Goal: Transaction & Acquisition: Purchase product/service

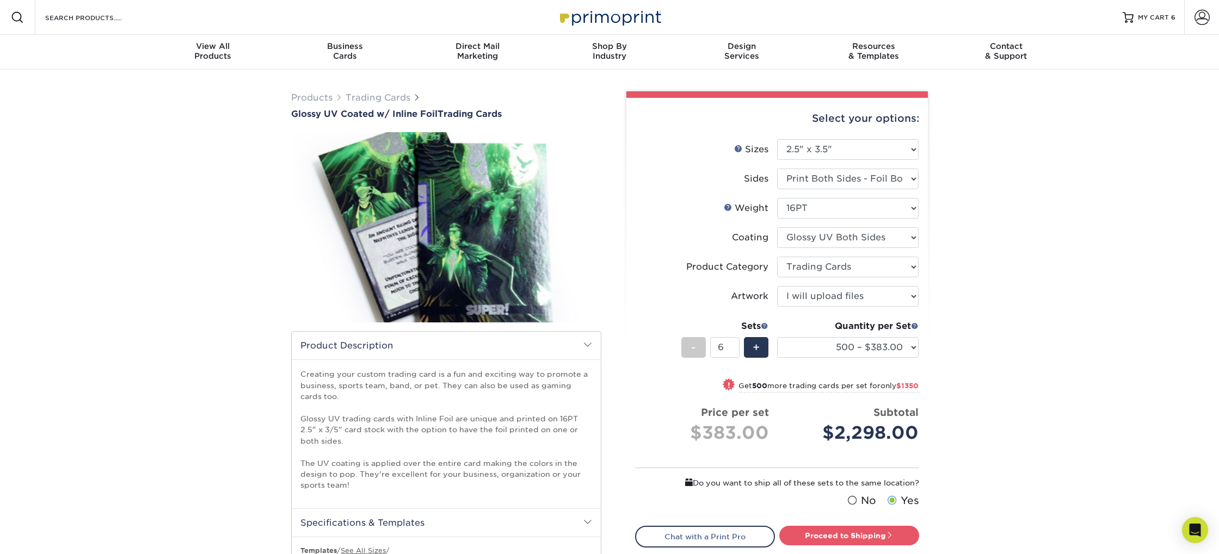
select select "2.50x3.50"
select select "c2f9bce9-36c2-409d-b101-c29d9d031e18"
select select "upload"
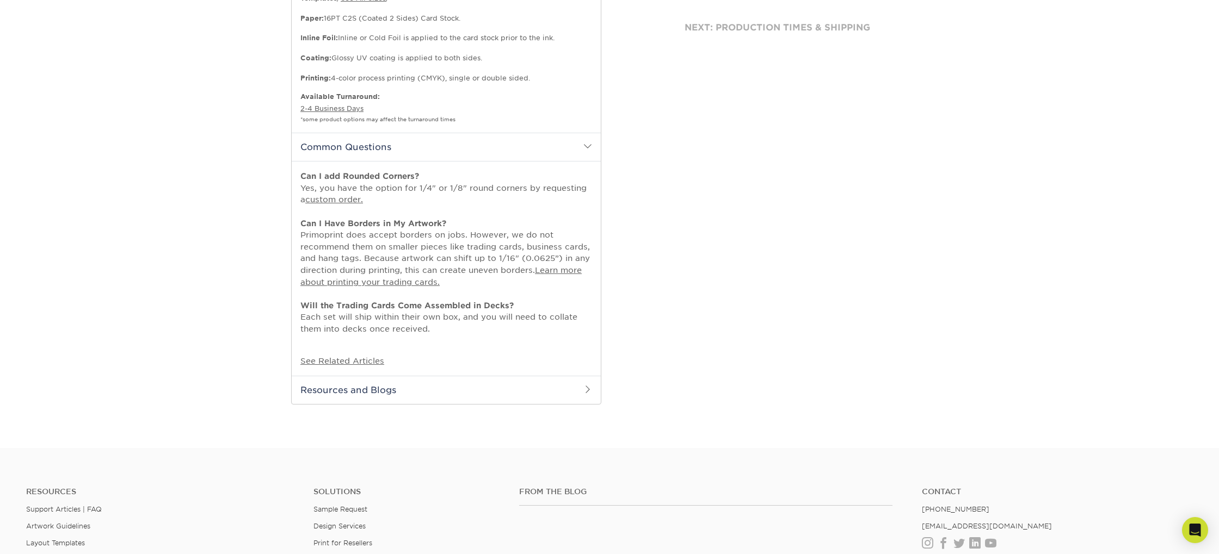
scroll to position [554, 0]
click at [452, 153] on h2 "Common Questions" at bounding box center [446, 145] width 309 height 28
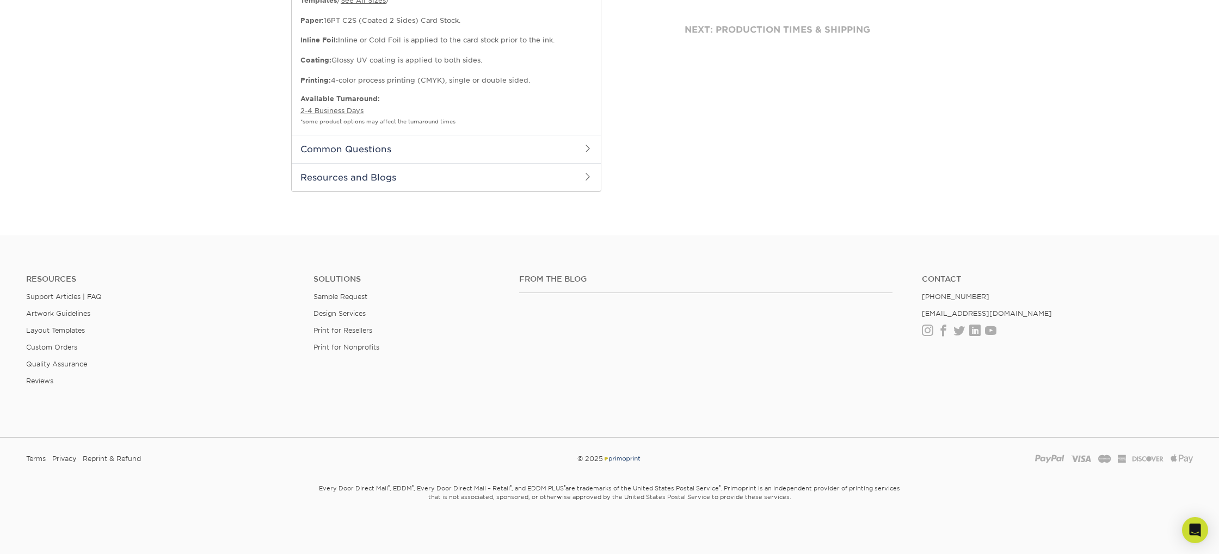
click at [452, 153] on h2 "Common Questions" at bounding box center [446, 149] width 309 height 28
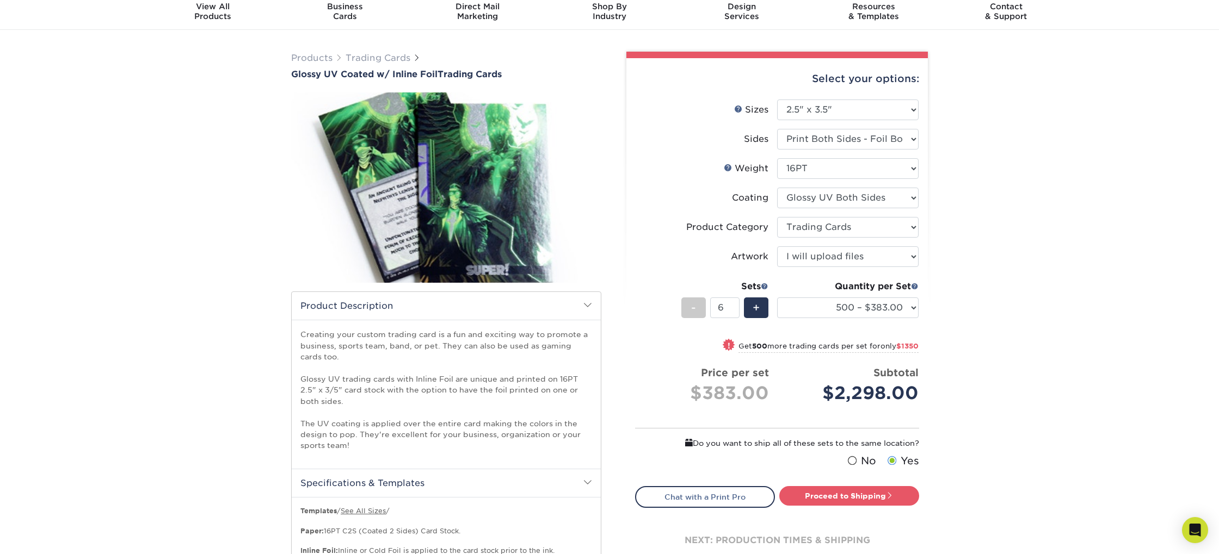
scroll to position [40, 0]
click at [865, 298] on select "500 – $383.00 1000 – $608.00 2500 – $883.00 5000 – $1252.00" at bounding box center [847, 307] width 141 height 21
click at [872, 495] on link "Proceed to Shipping" at bounding box center [849, 496] width 140 height 20
type input "Set 1"
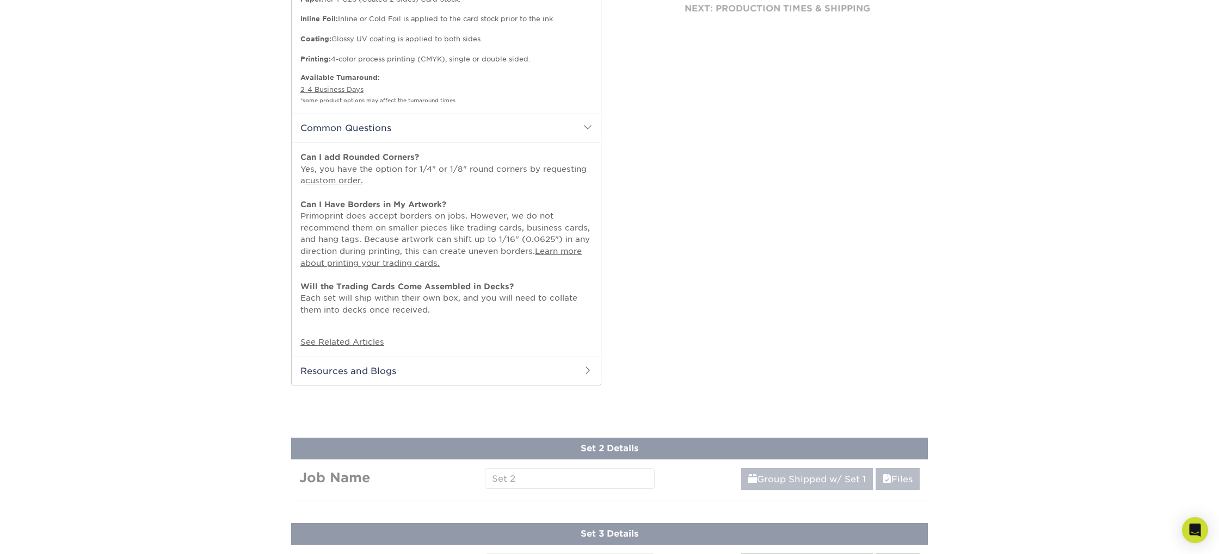
select select "d60bda35-5d76-4b15-8dd6-6ab2c60dc16f"
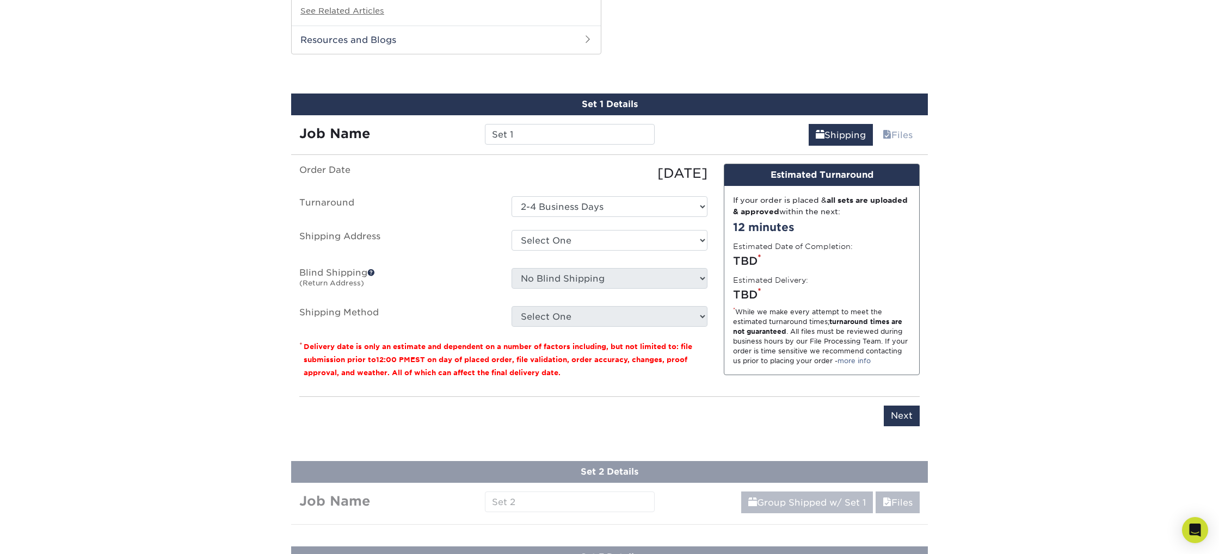
scroll to position [904, 0]
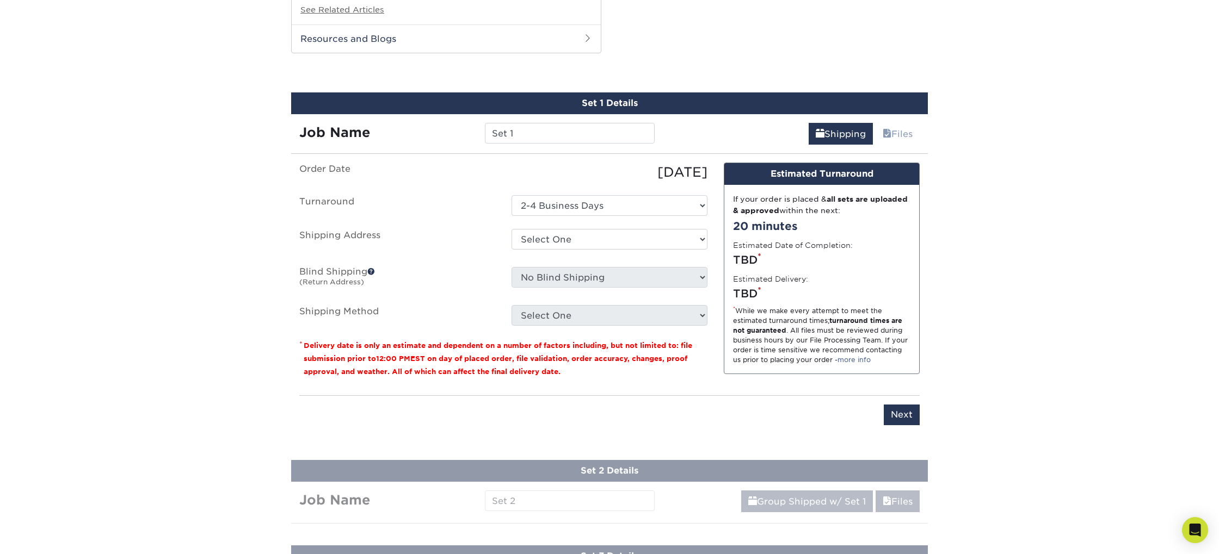
click at [637, 378] on div "Order Date 09/09/2025 Turnaround Select One 2-4 Business Days Shipping Address …" at bounding box center [503, 275] width 424 height 224
click at [603, 204] on select "Select One 2-4 Business Days" at bounding box center [609, 205] width 196 height 21
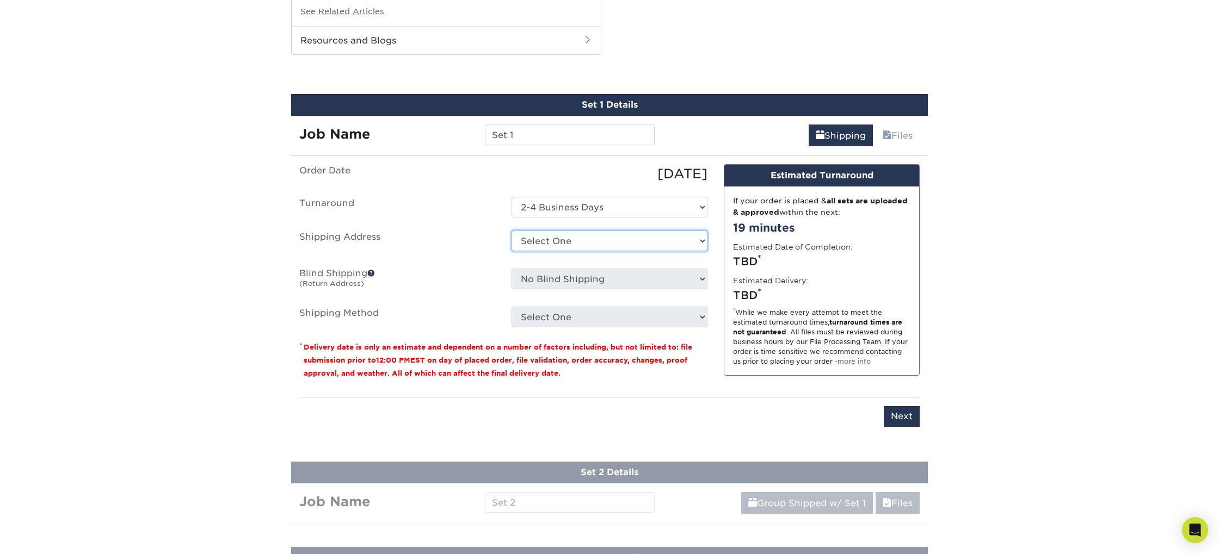
click at [629, 238] on select "Select One Central Carolina Technical College + Add New Address - Login" at bounding box center [609, 241] width 196 height 21
select select "285811"
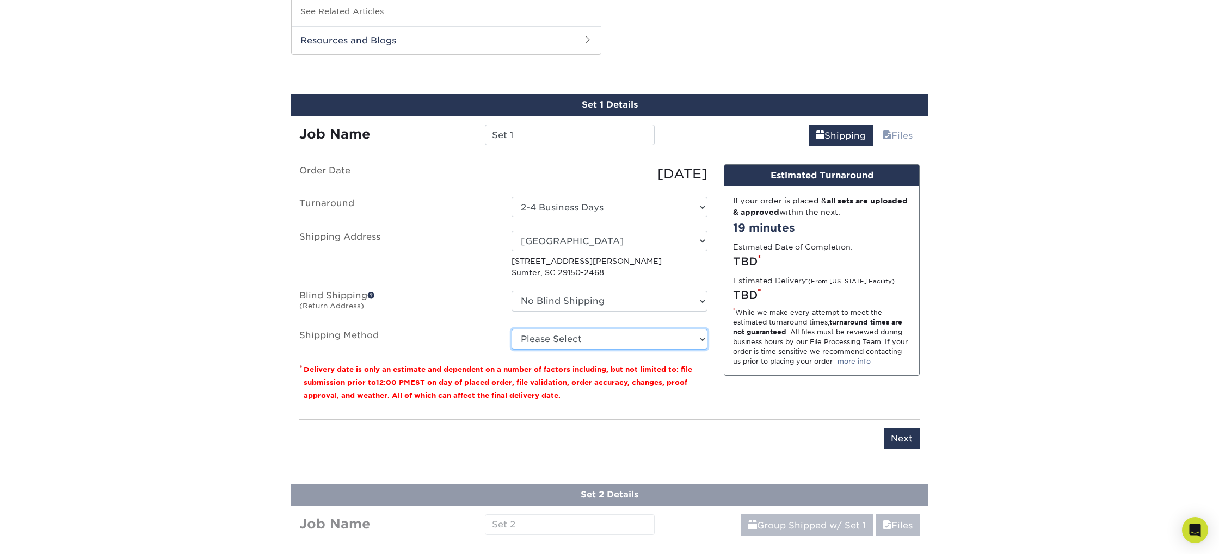
click at [605, 345] on select "Please Select Ground Shipping (+$18.86) 3 Day Shipping Service (+$35.07) 2 Day …" at bounding box center [609, 339] width 196 height 21
click at [511, 329] on select "Please Select Ground Shipping (+$18.86) 3 Day Shipping Service (+$35.07) 2 Day …" at bounding box center [609, 339] width 196 height 21
click at [536, 338] on select "Please Select Ground Shipping (+$18.86) 3 Day Shipping Service (+$35.07) 2 Day …" at bounding box center [609, 339] width 196 height 21
click at [511, 329] on select "Please Select Ground Shipping (+$18.86) 3 Day Shipping Service (+$35.07) 2 Day …" at bounding box center [609, 339] width 196 height 21
click at [693, 343] on select "Please Select Ground Shipping (+$18.86) 3 Day Shipping Service (+$35.07) 2 Day …" at bounding box center [609, 339] width 196 height 21
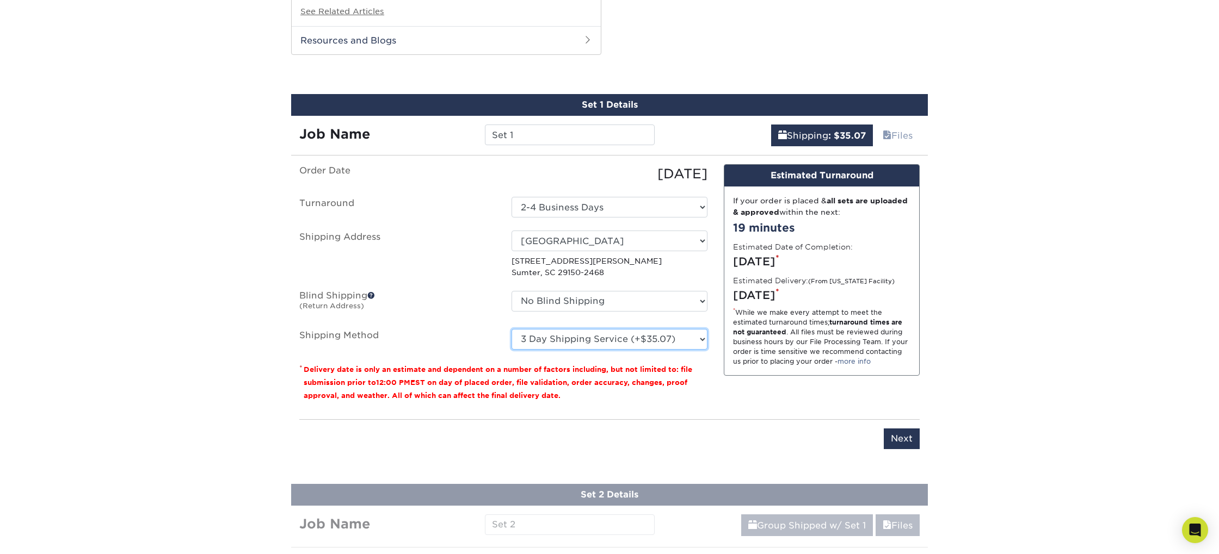
select select "13"
click at [511, 329] on select "Please Select Ground Shipping (+$18.86) 3 Day Shipping Service (+$35.07) 2 Day …" at bounding box center [609, 339] width 196 height 21
click at [741, 389] on div "Design Estimated Turnaround If your order is placed & all sets are uploaded & a…" at bounding box center [821, 287] width 212 height 246
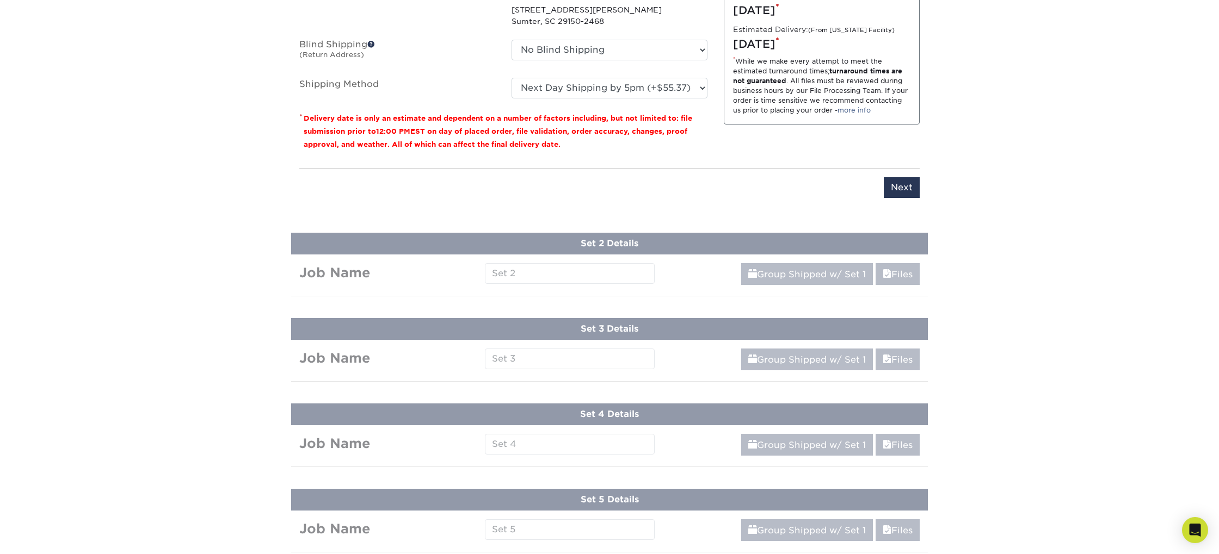
scroll to position [1160, 0]
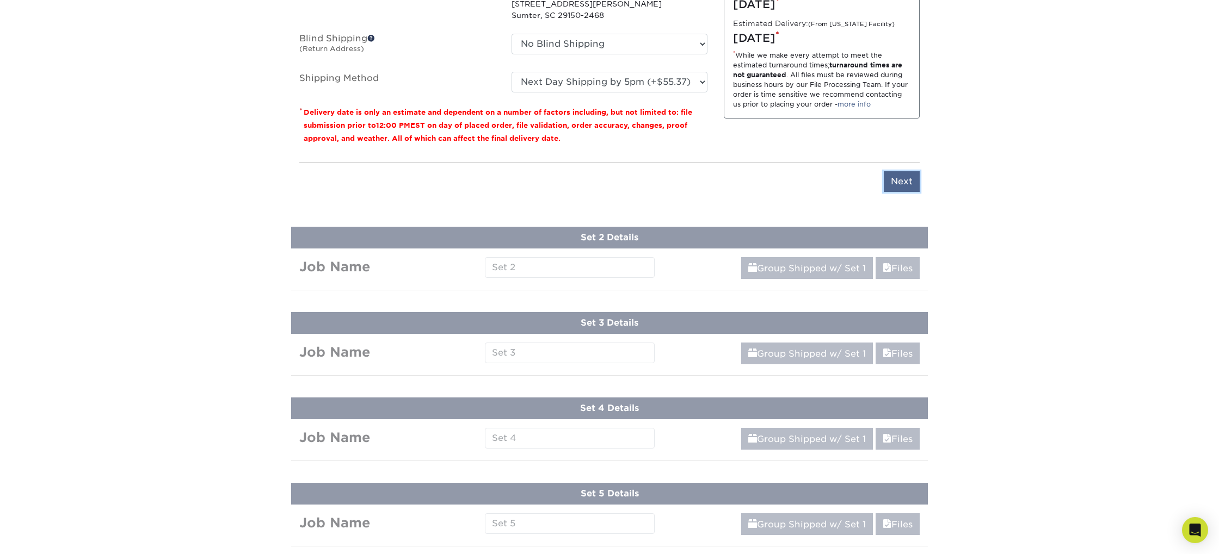
click at [904, 183] on input "Next" at bounding box center [902, 181] width 36 height 21
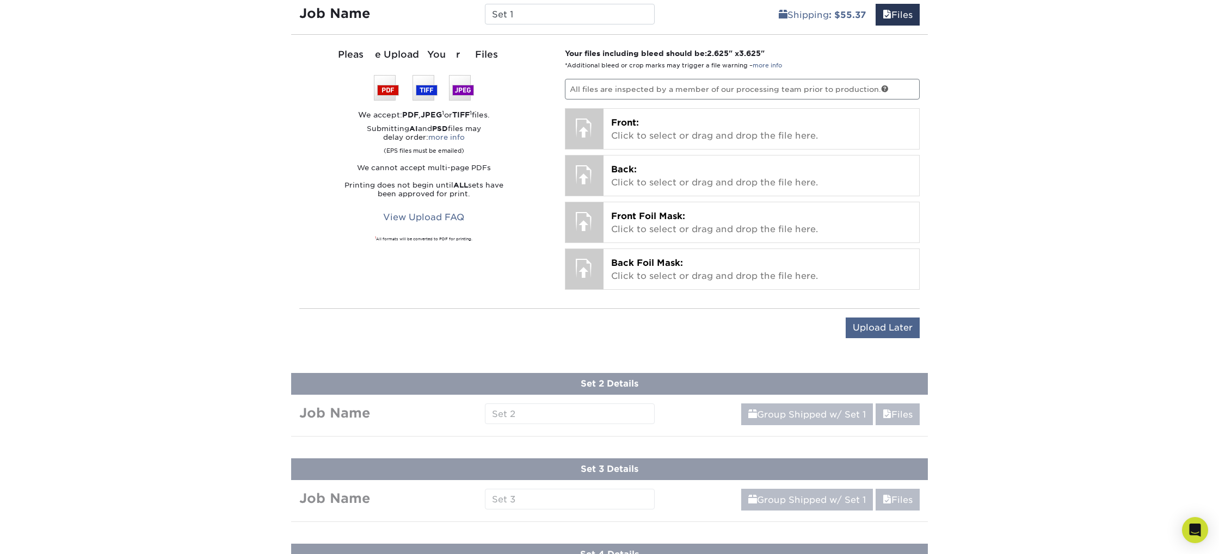
scroll to position [1025, 0]
click at [887, 328] on input "Upload Later" at bounding box center [883, 327] width 74 height 21
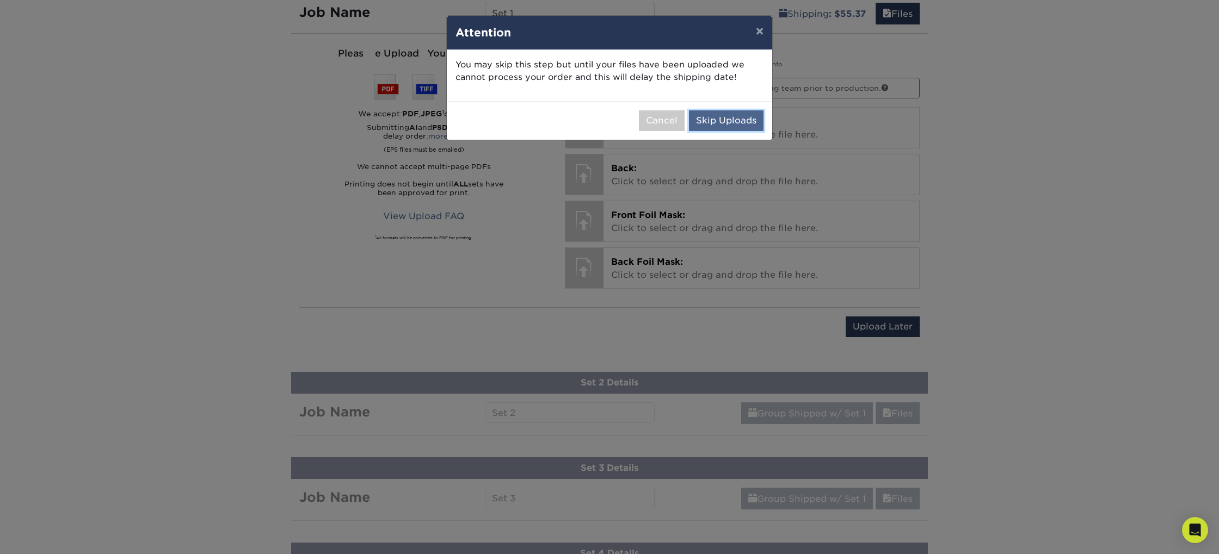
click at [731, 118] on button "Skip Uploads" at bounding box center [726, 120] width 75 height 21
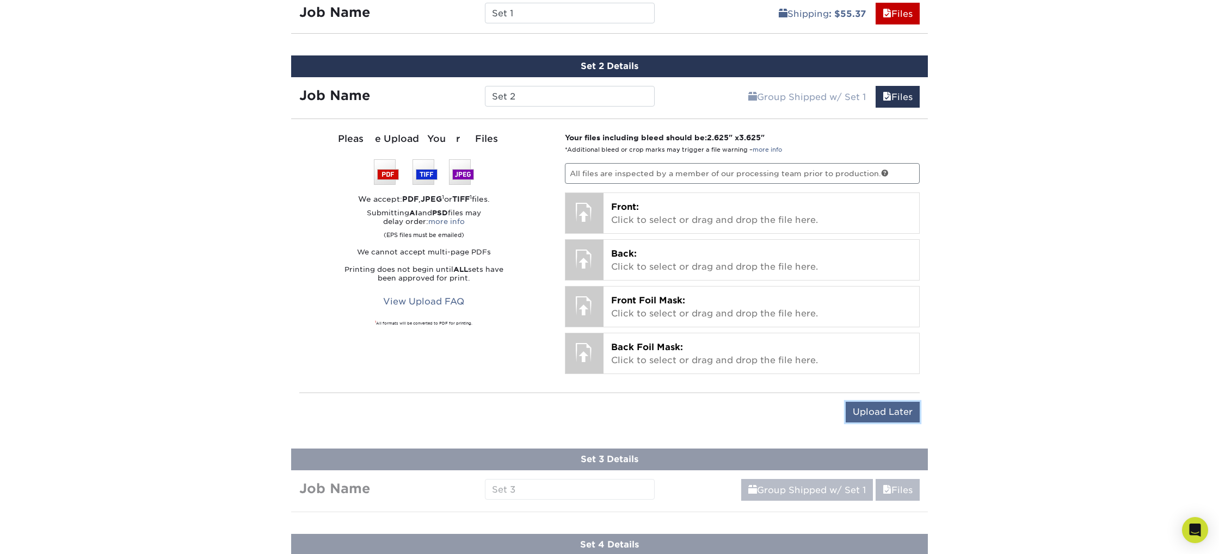
click at [886, 419] on input "Upload Later" at bounding box center [883, 412] width 74 height 21
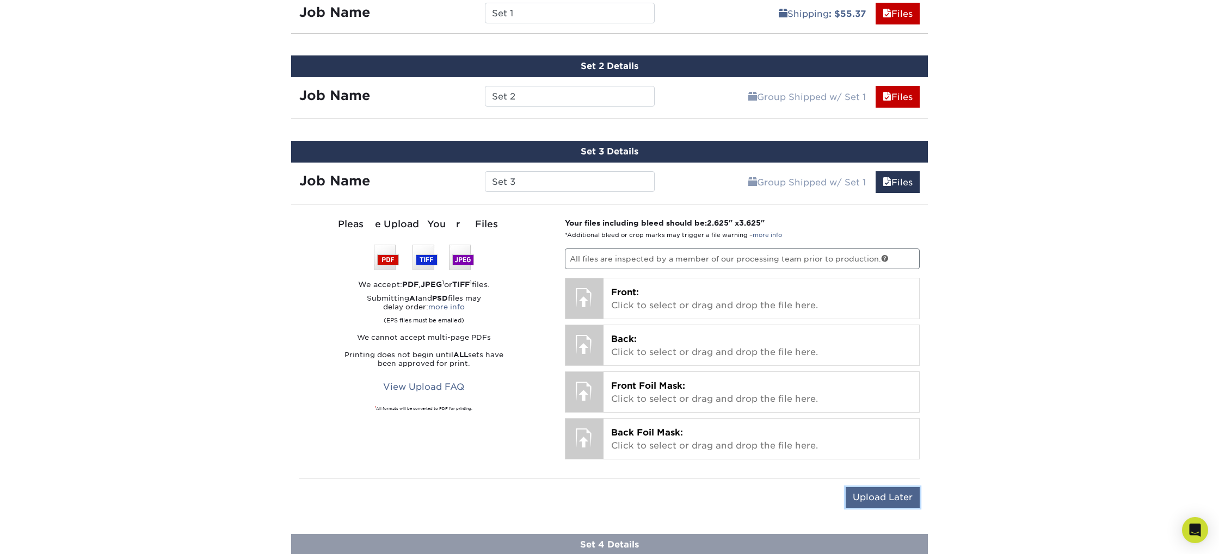
click at [883, 502] on input "Upload Later" at bounding box center [883, 498] width 74 height 21
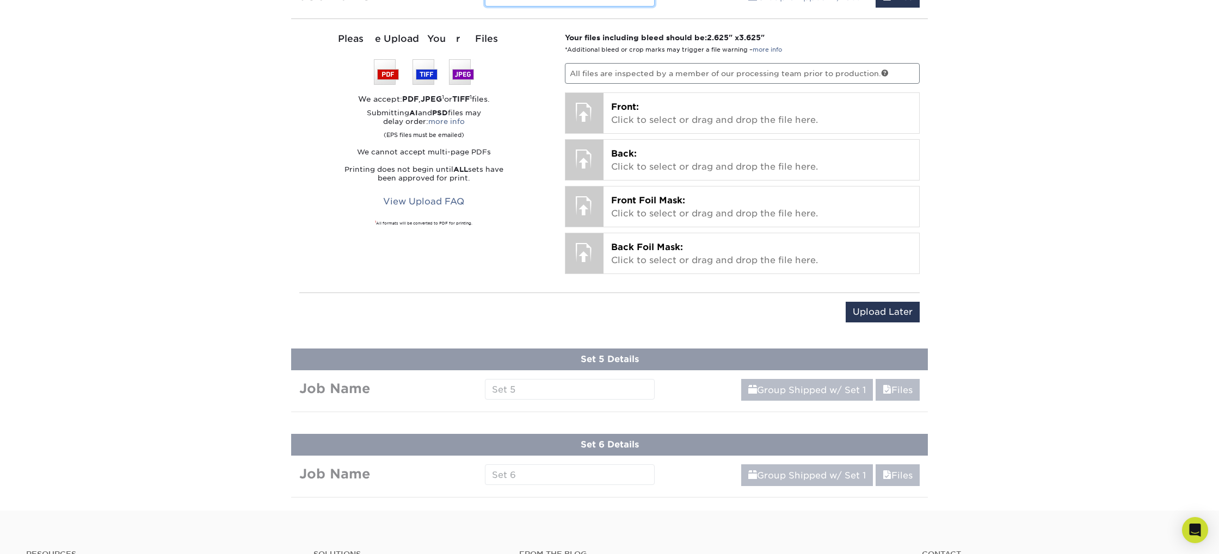
scroll to position [1386, 0]
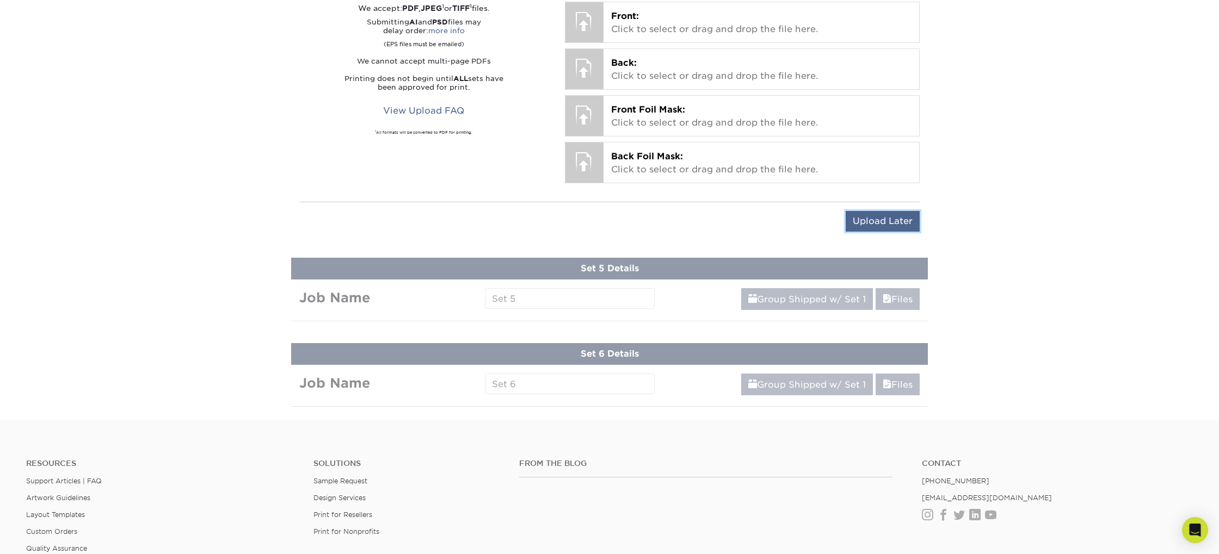
click at [900, 218] on input "Upload Later" at bounding box center [883, 221] width 74 height 21
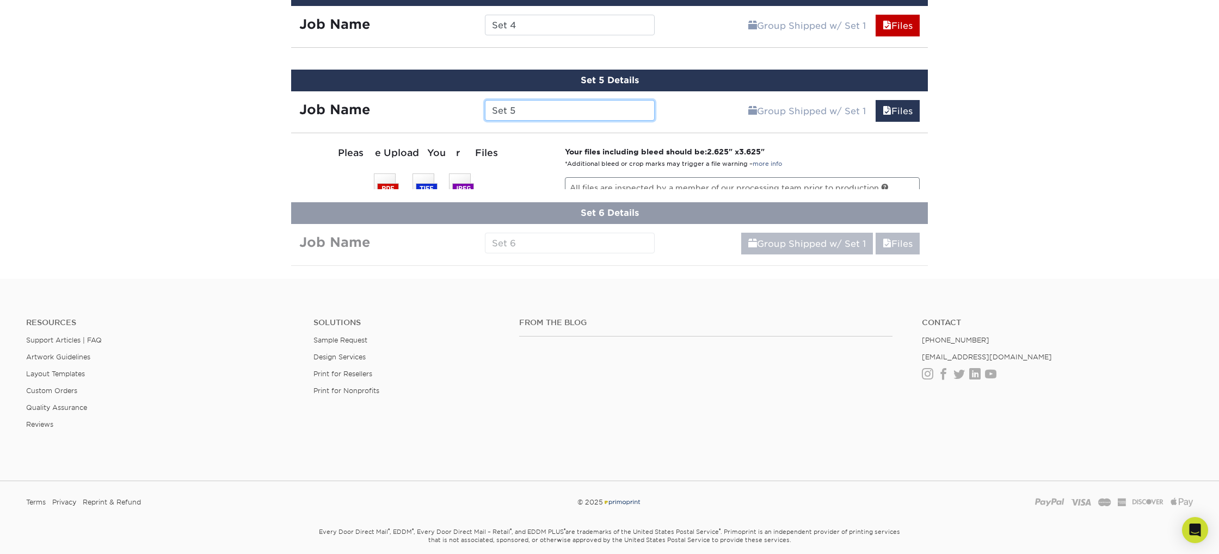
scroll to position [1366, 0]
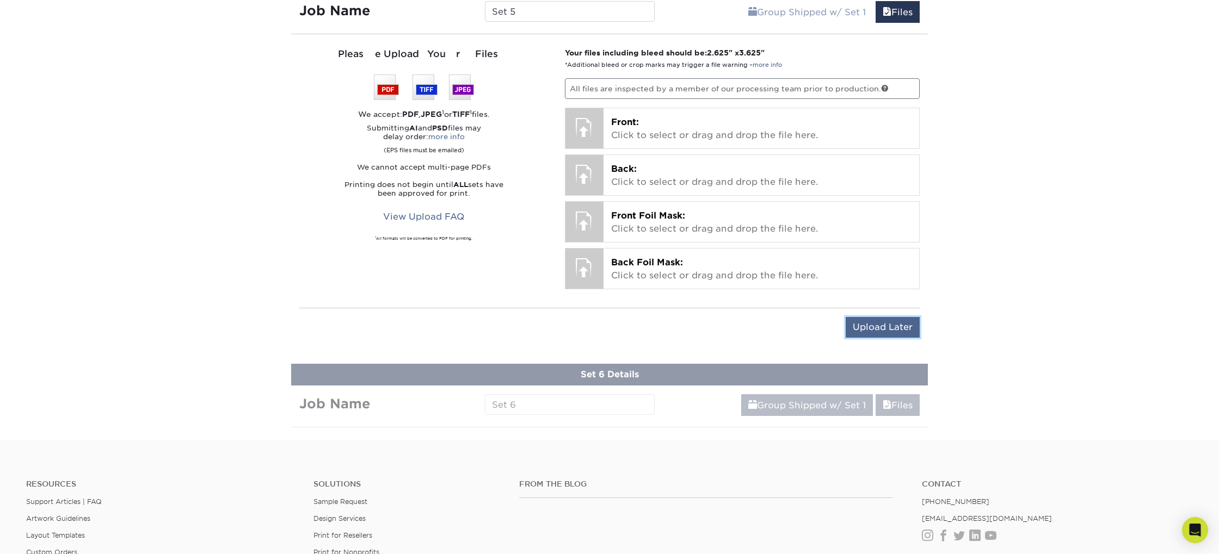
click at [879, 326] on input "Upload Later" at bounding box center [883, 327] width 74 height 21
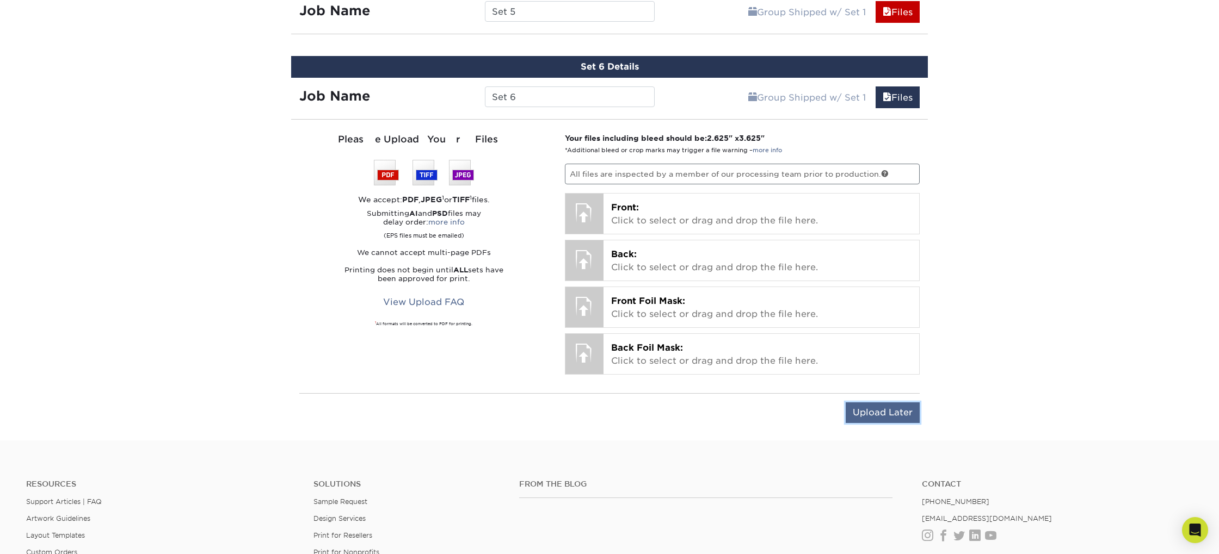
click at [881, 412] on input "Upload Later" at bounding box center [883, 413] width 74 height 21
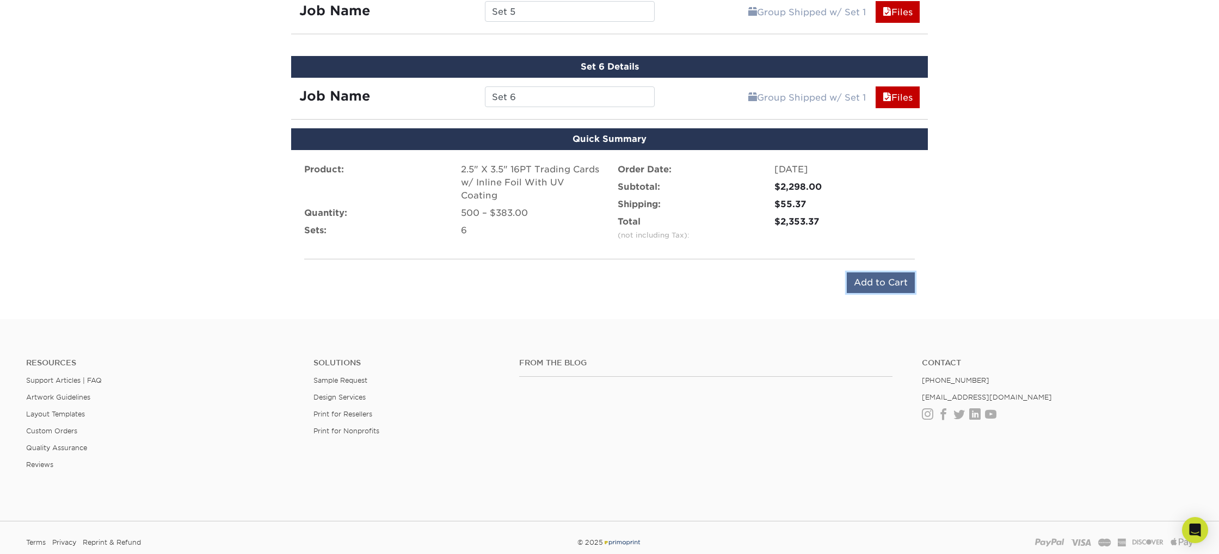
click at [878, 284] on input "Add to Cart" at bounding box center [881, 283] width 68 height 21
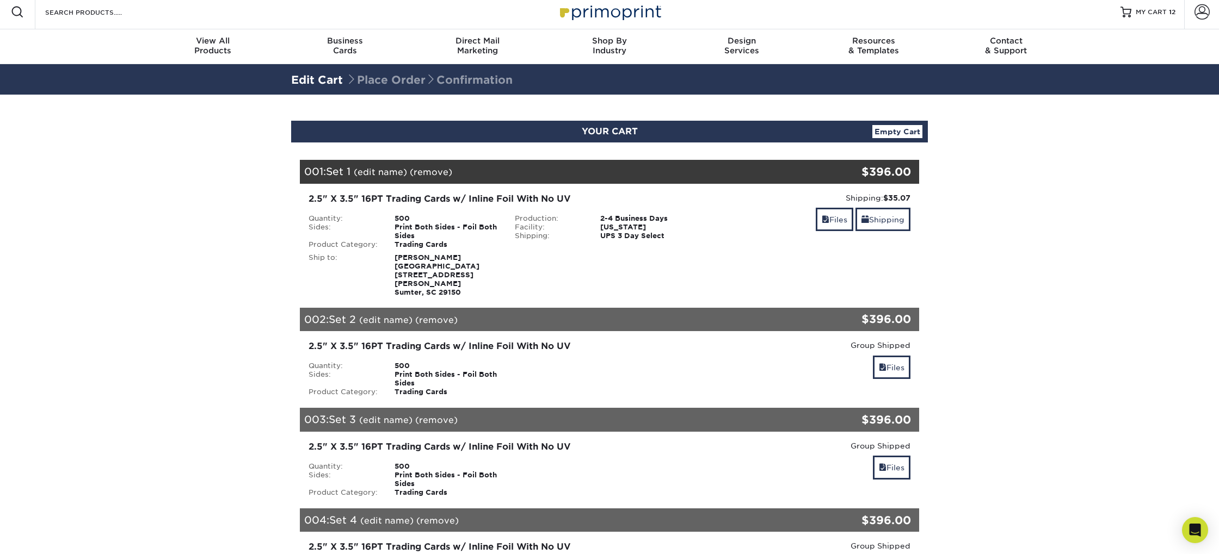
scroll to position [7, 0]
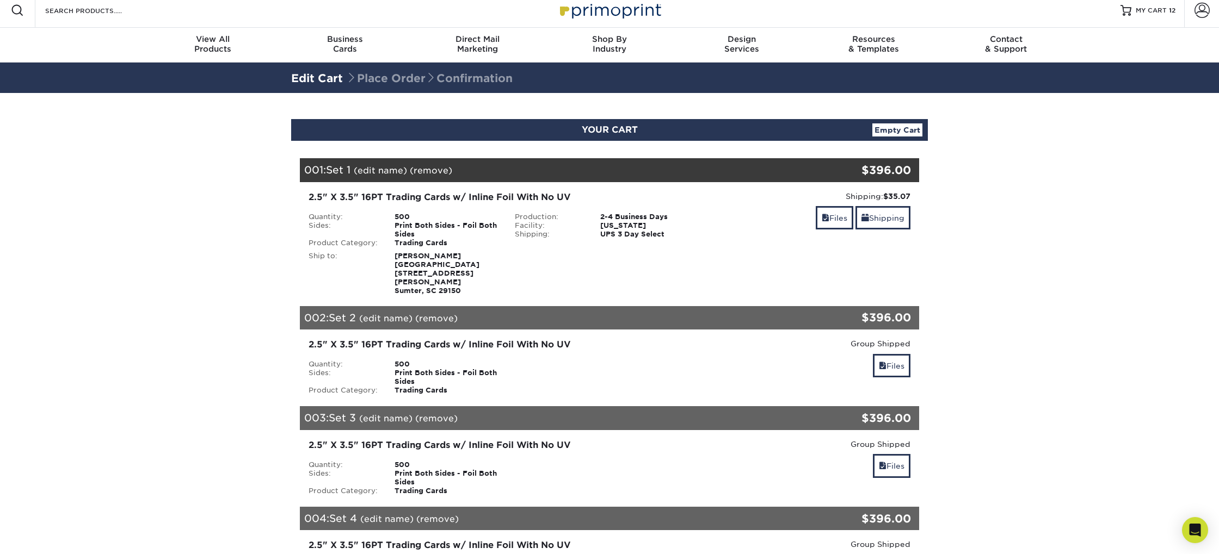
click at [434, 171] on link "(remove)" at bounding box center [431, 170] width 42 height 10
click at [636, 171] on link "Yes" at bounding box center [632, 170] width 15 height 10
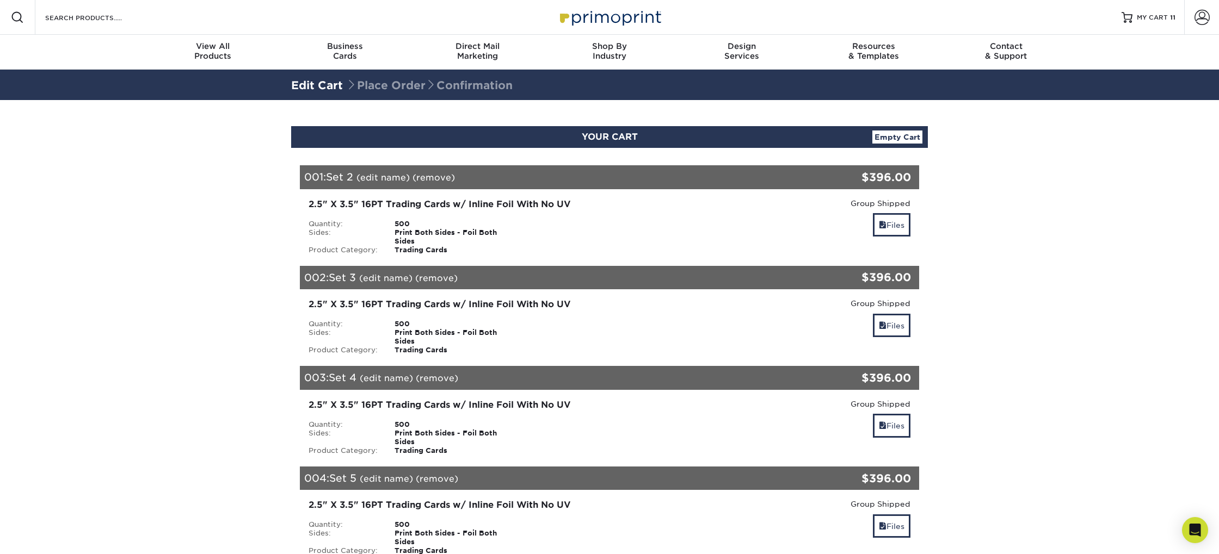
click at [442, 177] on link "(remove)" at bounding box center [433, 177] width 42 height 10
click at [629, 177] on link "Yes" at bounding box center [634, 177] width 15 height 10
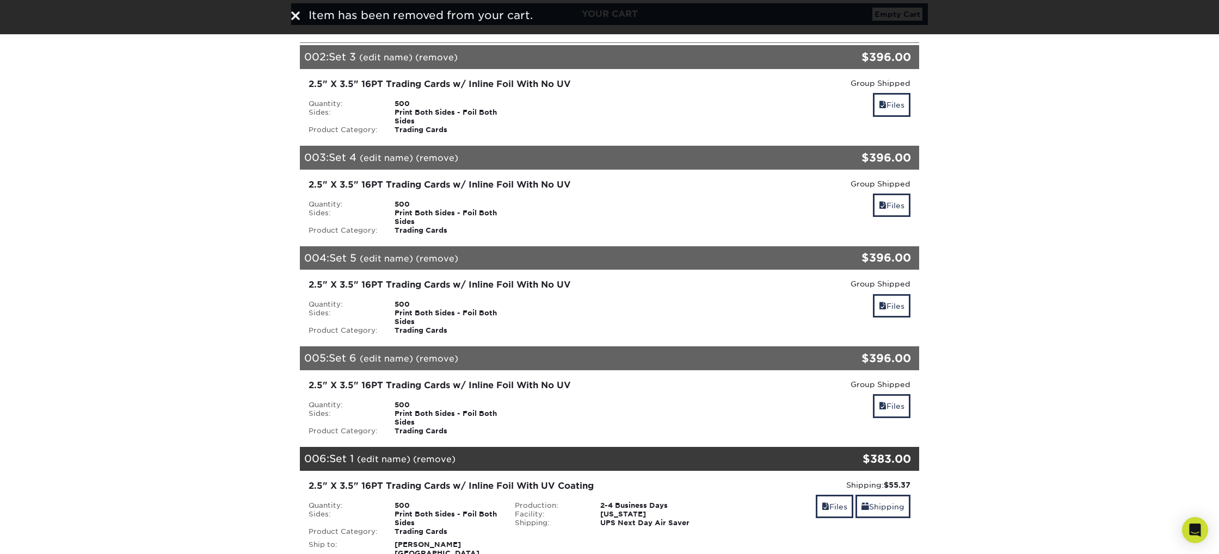
scroll to position [124, 0]
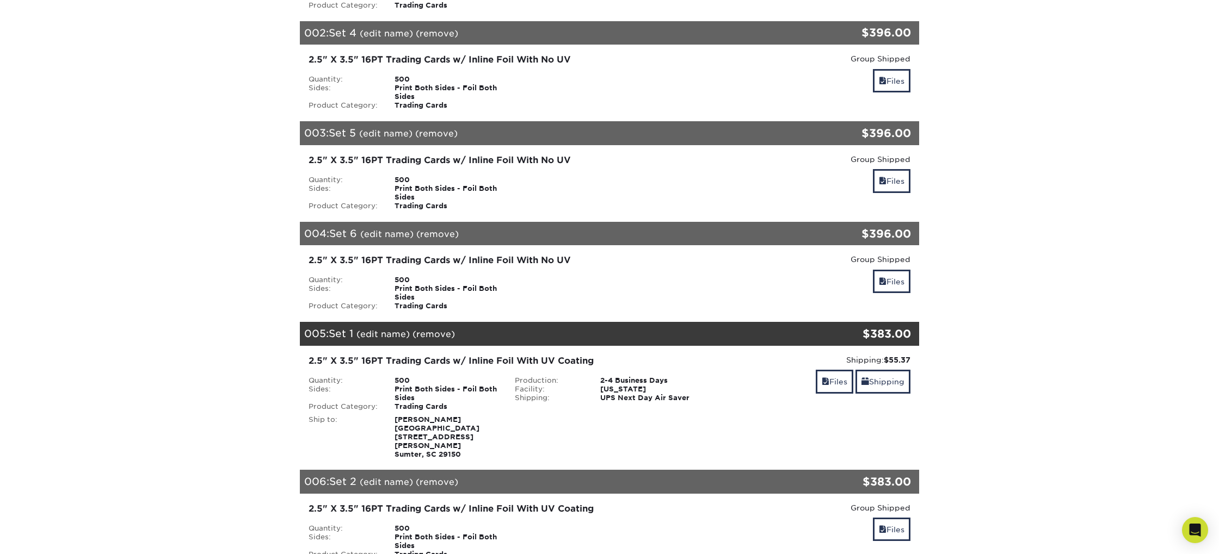
scroll to position [246, 0]
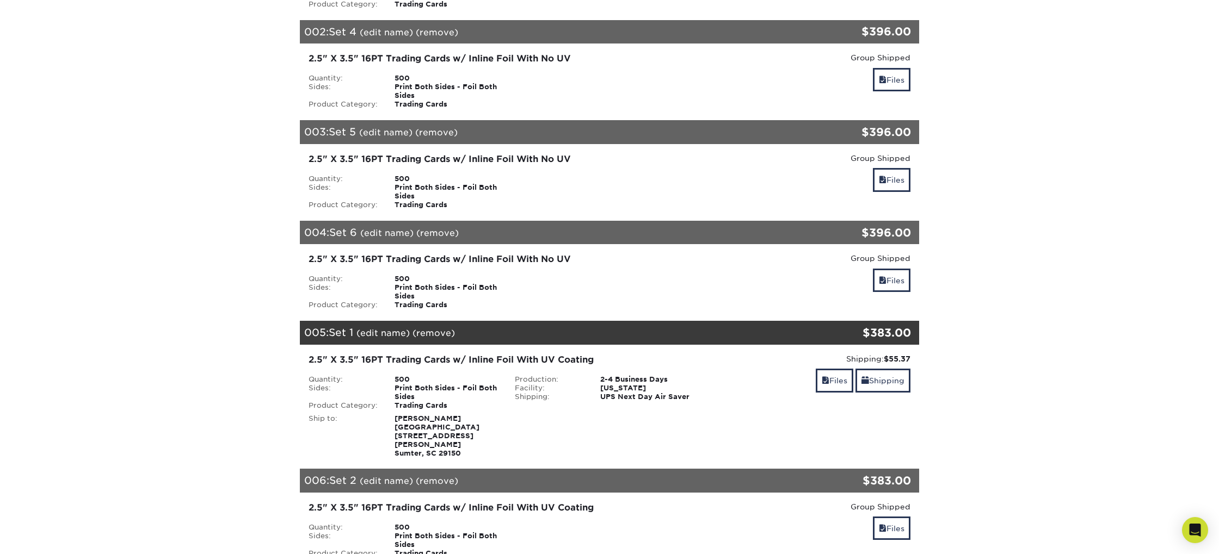
click at [437, 235] on link "(remove)" at bounding box center [437, 233] width 42 height 10
click at [638, 233] on link "Yes" at bounding box center [638, 233] width 15 height 10
click at [435, 131] on link "(remove)" at bounding box center [436, 132] width 42 height 10
click at [639, 133] on link "Yes" at bounding box center [637, 132] width 15 height 10
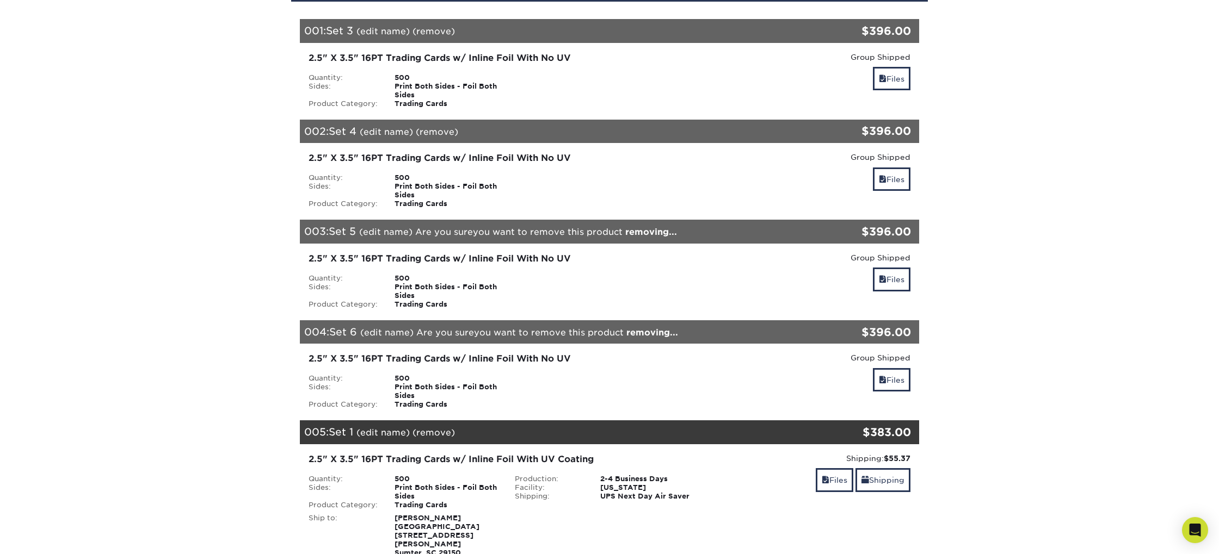
scroll to position [97, 0]
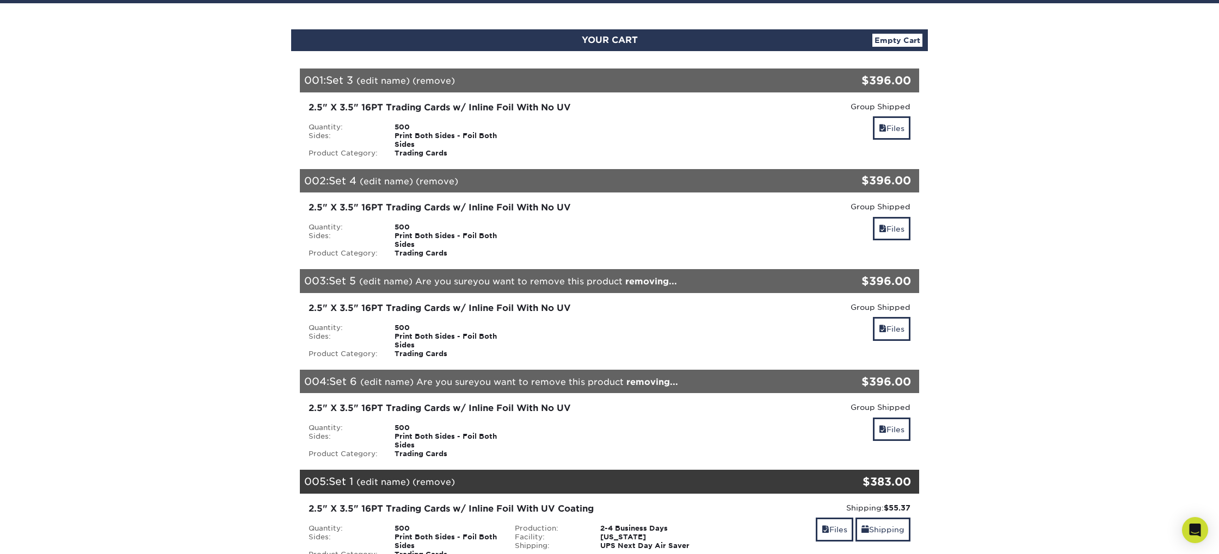
click at [444, 180] on link "(remove)" at bounding box center [437, 181] width 42 height 10
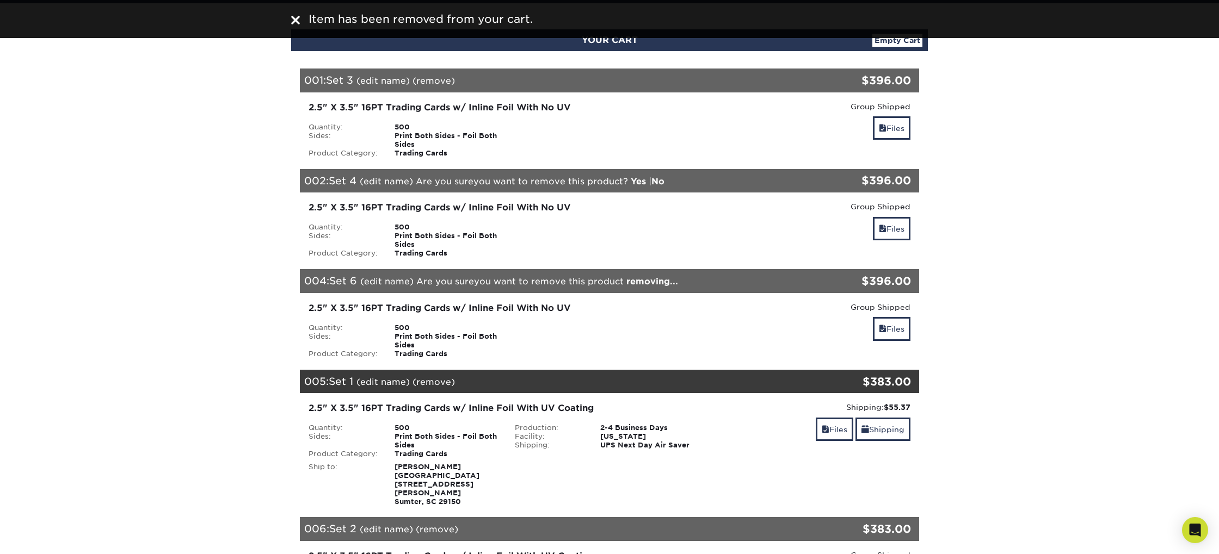
click at [640, 181] on link "Yes" at bounding box center [638, 181] width 15 height 10
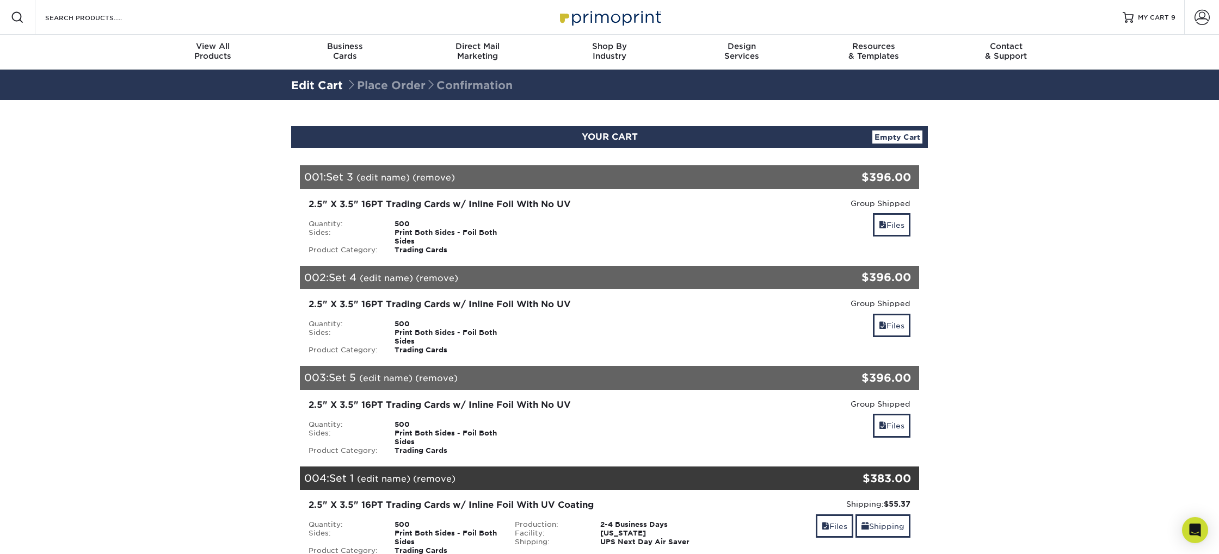
click at [437, 178] on link "(remove)" at bounding box center [433, 177] width 42 height 10
click at [638, 177] on link "Yes" at bounding box center [634, 177] width 15 height 10
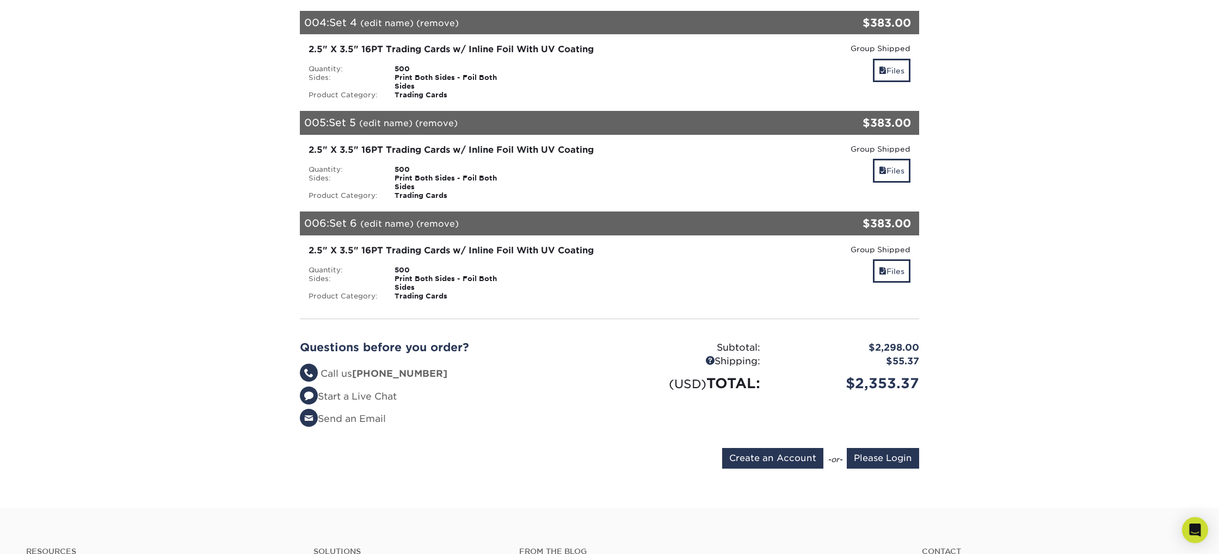
scroll to position [504, 0]
click at [809, 458] on input "Create an Account" at bounding box center [772, 458] width 101 height 21
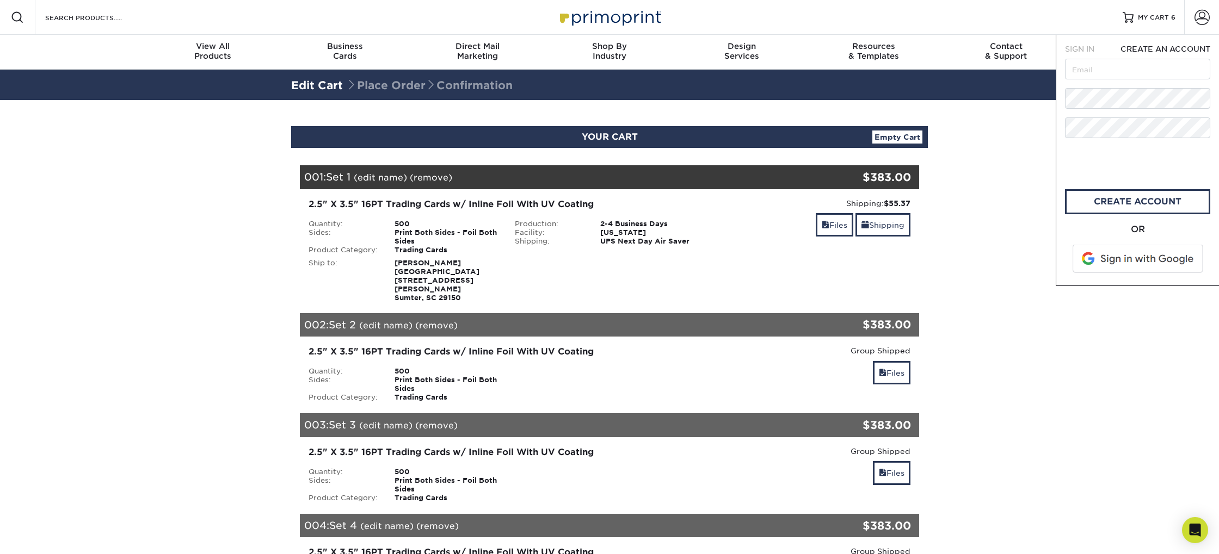
scroll to position [0, 0]
click at [1118, 66] on input "text" at bounding box center [1137, 69] width 145 height 21
type input "birdkl@cctech.edu"
click at [1115, 197] on link "create account" at bounding box center [1137, 201] width 145 height 25
click at [1029, 333] on section "YOUR CART Empty Cart Your Cart is Empty Account Login Create Account Contact Us…" at bounding box center [609, 555] width 1219 height 911
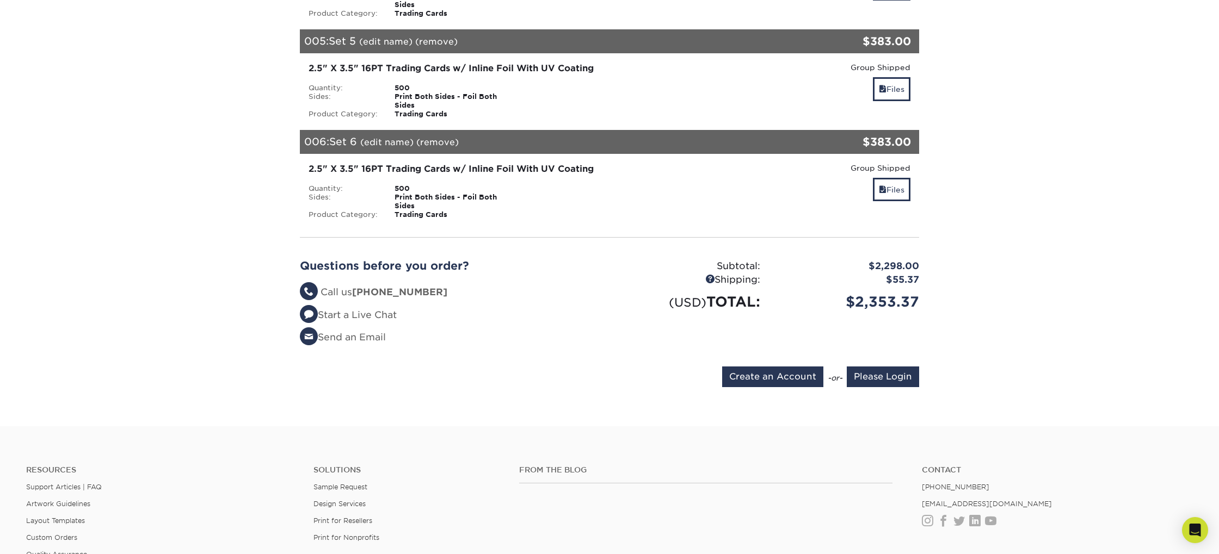
scroll to position [673, 0]
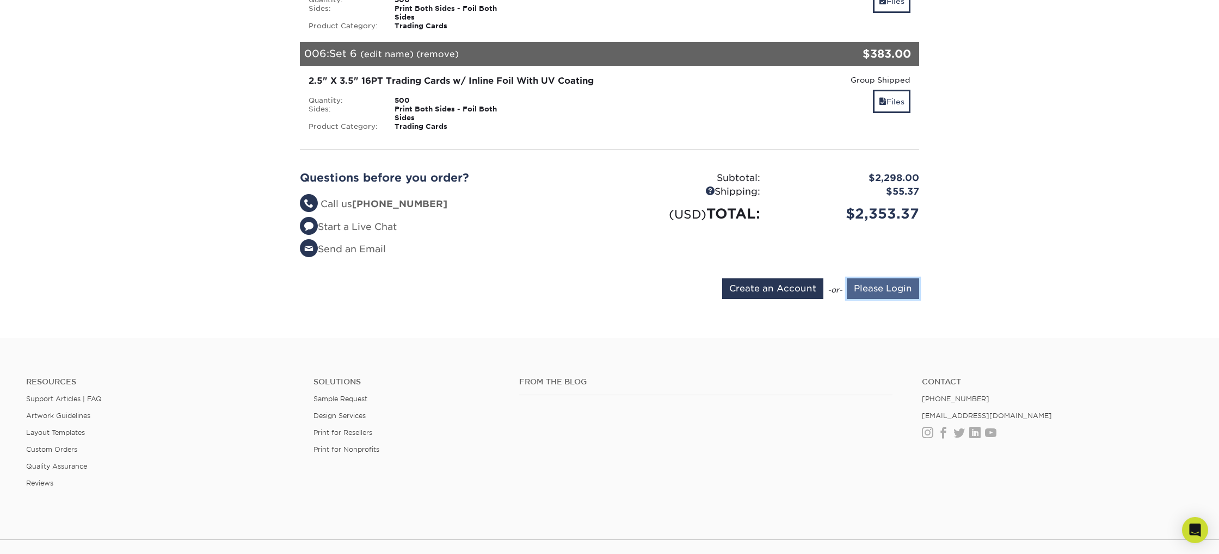
click at [886, 288] on input "Please Login" at bounding box center [883, 289] width 72 height 21
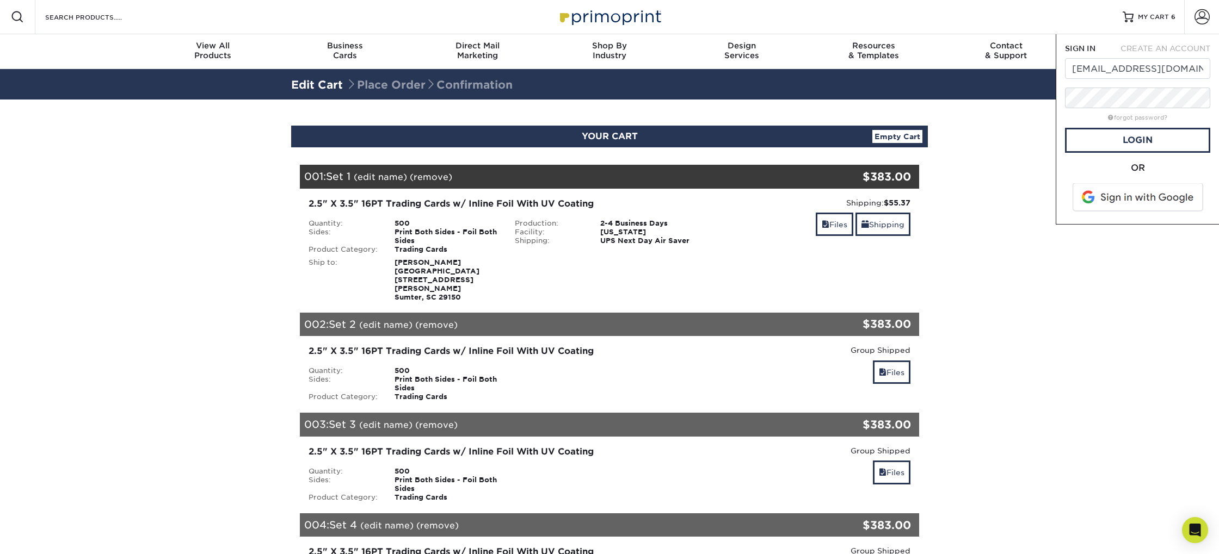
scroll to position [0, 0]
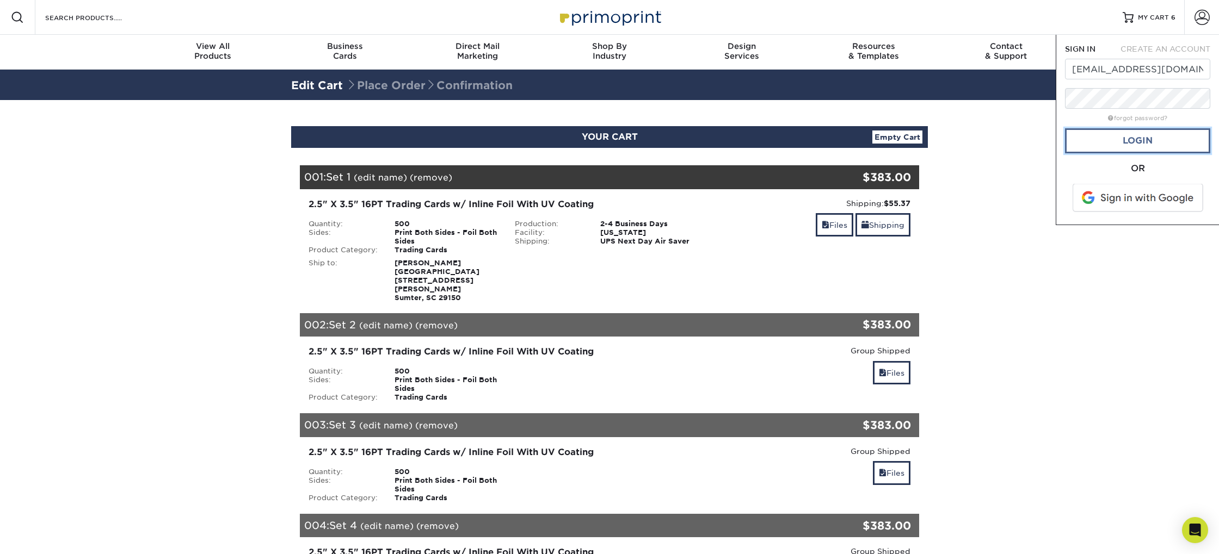
click at [1110, 138] on link "Login" at bounding box center [1137, 140] width 145 height 25
click at [1156, 200] on span at bounding box center [1138, 198] width 139 height 28
drag, startPoint x: 939, startPoint y: 172, endPoint x: 961, endPoint y: 169, distance: 22.5
click at [944, 171] on section "YOUR CART Empty Cart Your Cart is Empty Account Login Create Account Contact Us…" at bounding box center [609, 555] width 1219 height 911
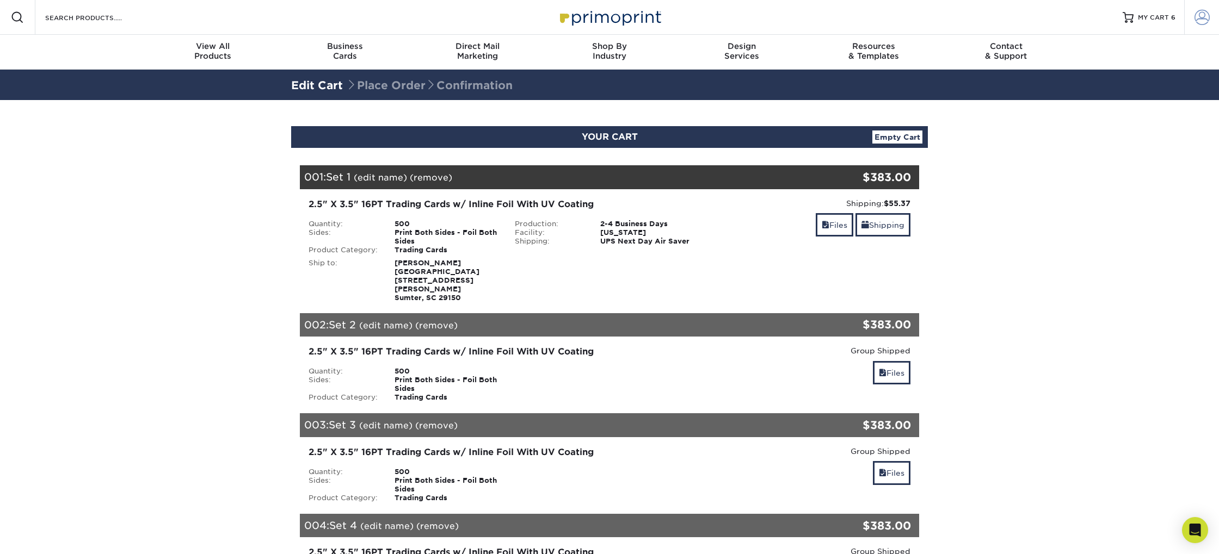
click at [1211, 16] on link "Account" at bounding box center [1201, 17] width 35 height 35
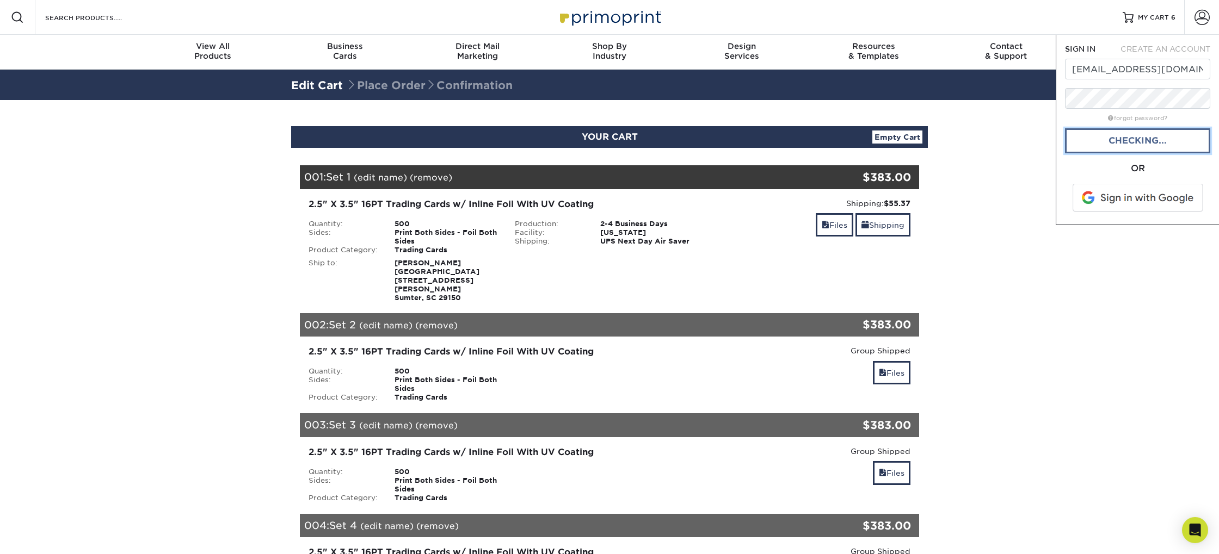
click at [1079, 137] on link "Checking..." at bounding box center [1137, 140] width 145 height 25
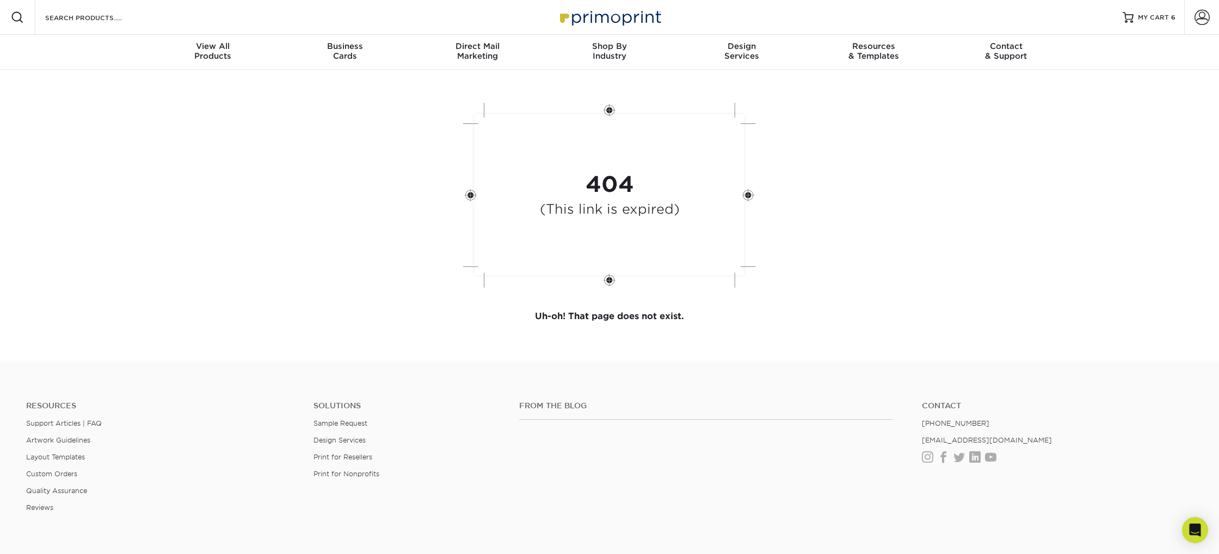
drag, startPoint x: 657, startPoint y: 218, endPoint x: 639, endPoint y: 215, distance: 18.7
click at [657, 218] on div "404 (This link is expired)" at bounding box center [610, 196] width 140 height 51
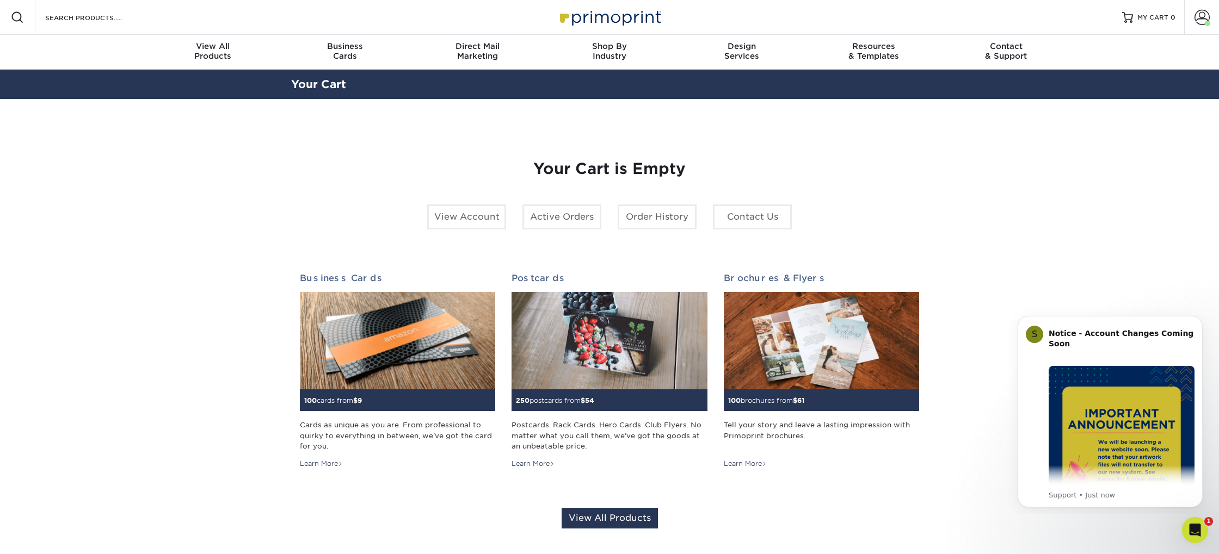
click at [1020, 115] on section "YOUR CART Empty Cart Your Cart is Empty View Account Active Orders Order Histor…" at bounding box center [609, 344] width 1219 height 491
click at [1193, 12] on link "Account" at bounding box center [1201, 17] width 35 height 35
click at [1019, 114] on section "YOUR CART Empty Cart Your Cart is Empty View Account Active Orders Order Histor…" at bounding box center [609, 344] width 1219 height 491
drag, startPoint x: 195, startPoint y: 13, endPoint x: 186, endPoint y: 14, distance: 8.9
click at [195, 13] on div "Resources Menu Search Products Account Welcome, Account Dashboard Active Orders…" at bounding box center [609, 17] width 1219 height 35
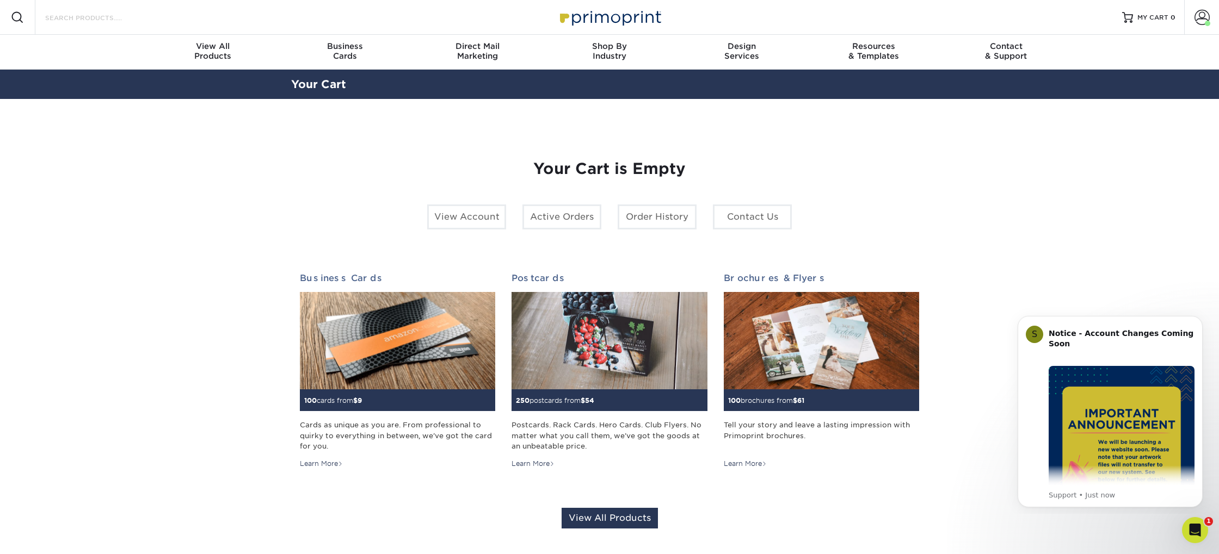
click at [114, 18] on input "Search Products" at bounding box center [97, 17] width 106 height 13
click at [101, 21] on input "Search Products" at bounding box center [97, 17] width 106 height 13
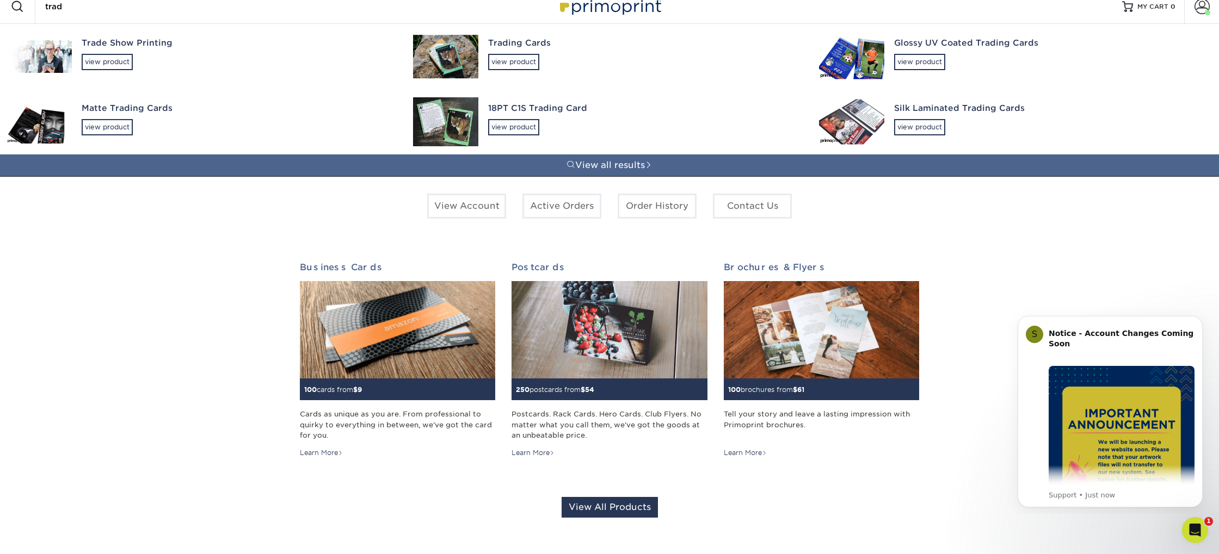
scroll to position [9, 0]
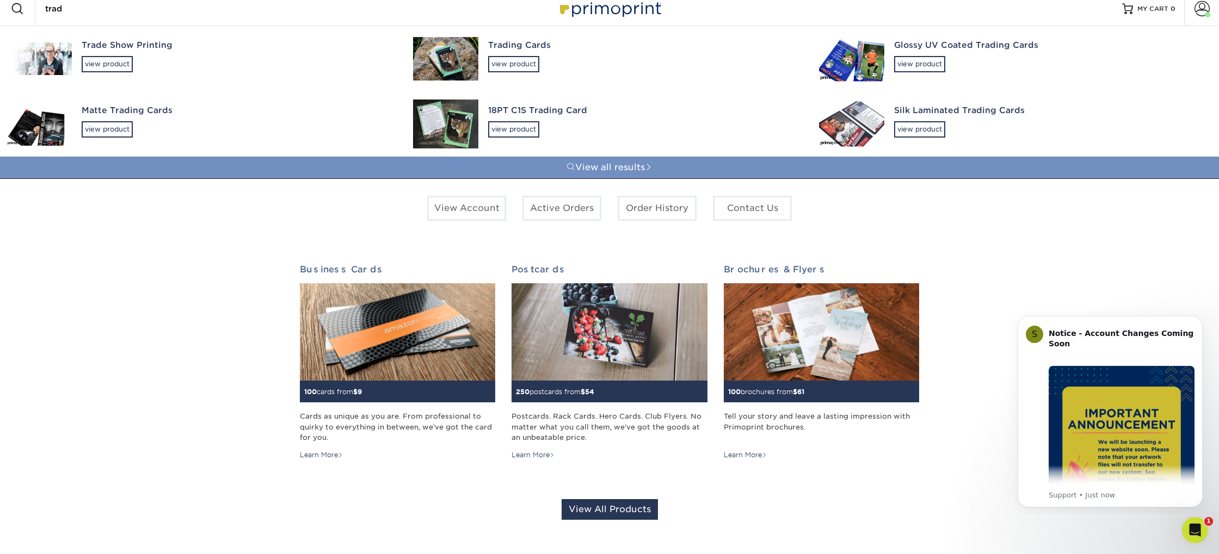
type input "trad"
click at [625, 171] on link "View all results" at bounding box center [609, 168] width 1219 height 22
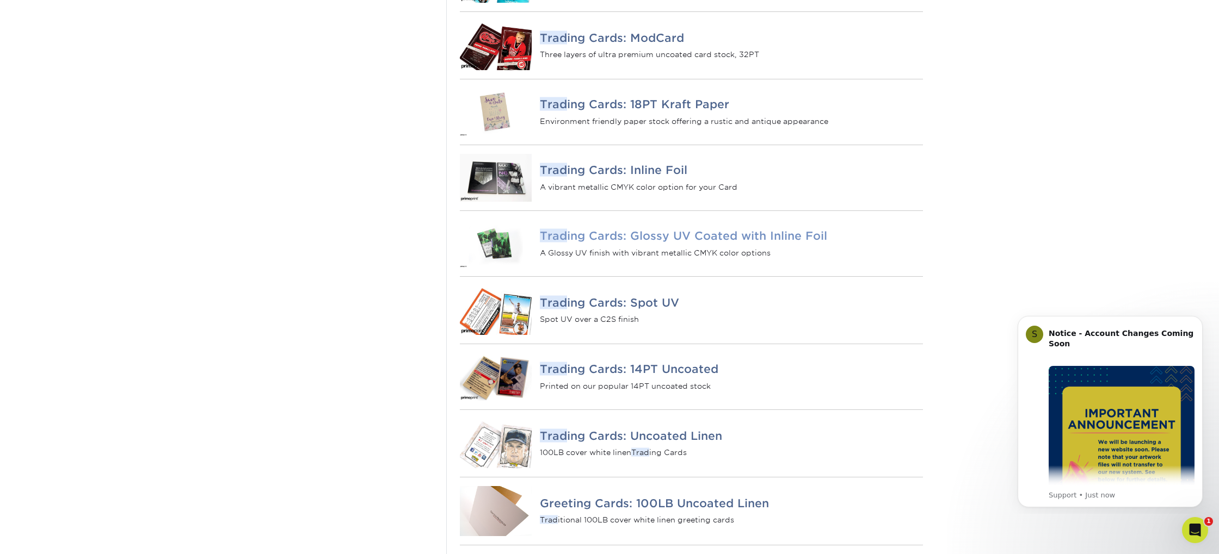
scroll to position [658, 0]
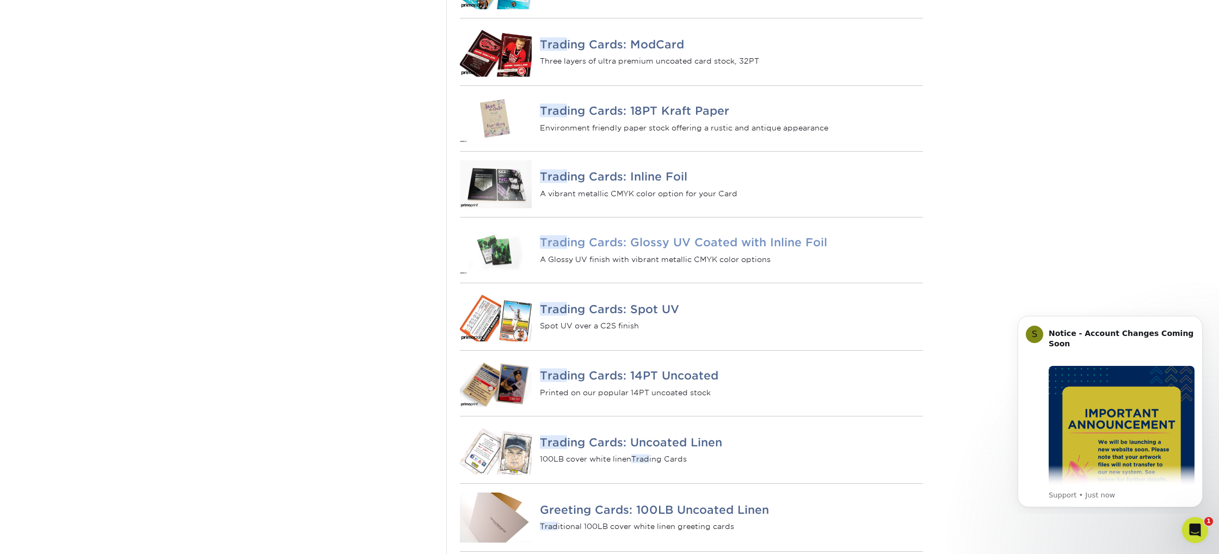
click at [739, 249] on h4 "Trad ing Cards: Glossy UV Coated with Inline Foil" at bounding box center [731, 242] width 383 height 13
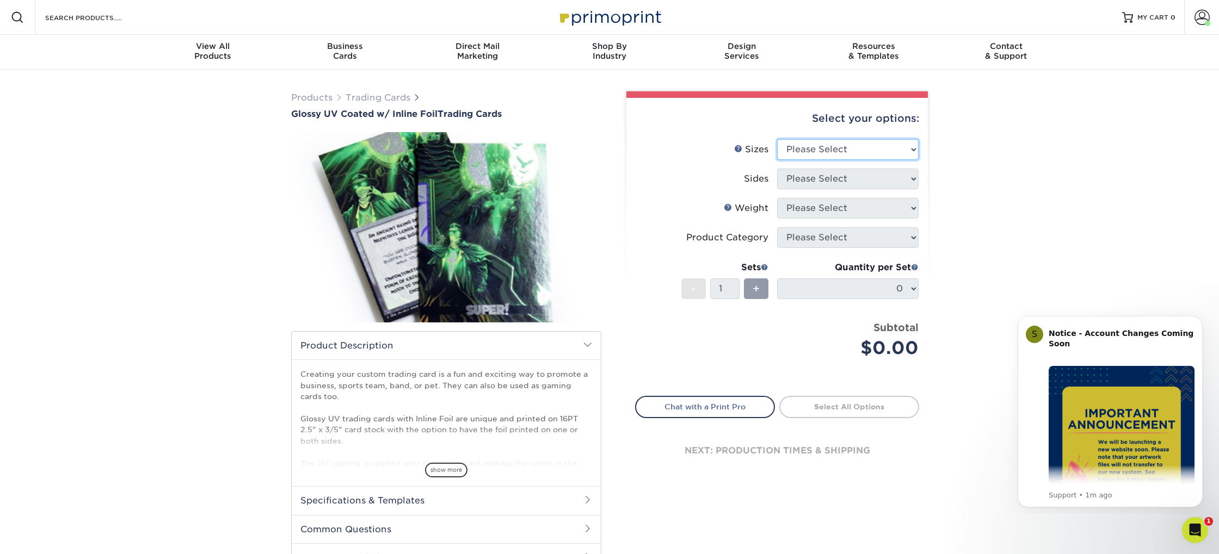
click at [815, 146] on select "Please Select 2.5" x 3.5"" at bounding box center [847, 149] width 141 height 21
select select "2.50x3.50"
click at [777, 139] on select "Please Select 2.5" x 3.5"" at bounding box center [847, 149] width 141 height 21
click at [836, 182] on select "Please Select Print Both Sides - Foil Back Only Print Both Sides - Foil Both Si…" at bounding box center [847, 179] width 141 height 21
select select "34527644-b4fd-4ffb-9092-1318eefcd9d9"
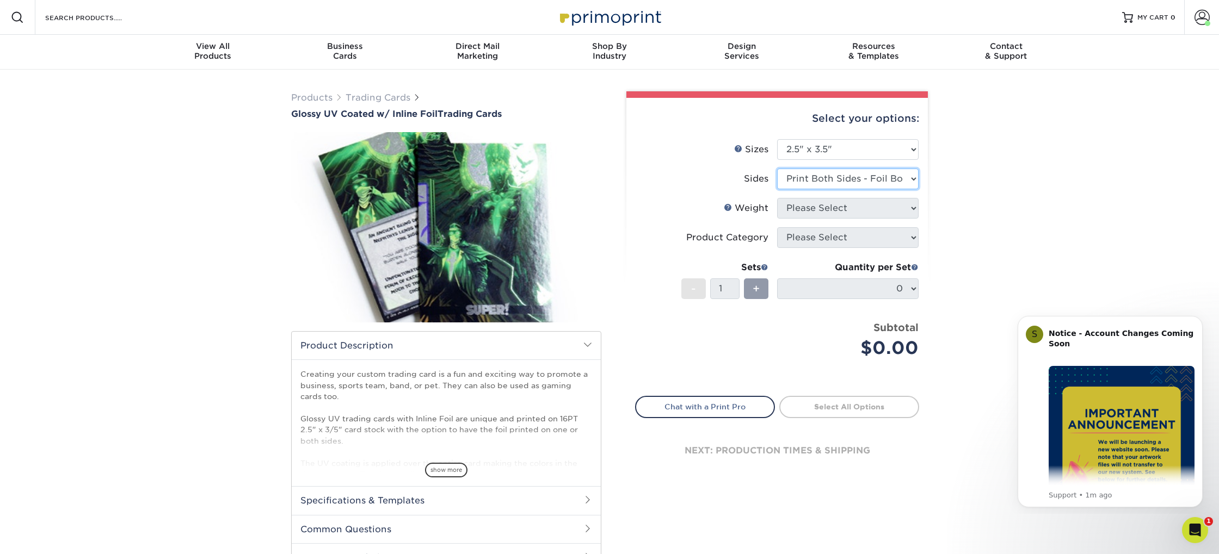
click at [777, 169] on select "Please Select Print Both Sides - Foil Back Only Print Both Sides - Foil Both Si…" at bounding box center [847, 179] width 141 height 21
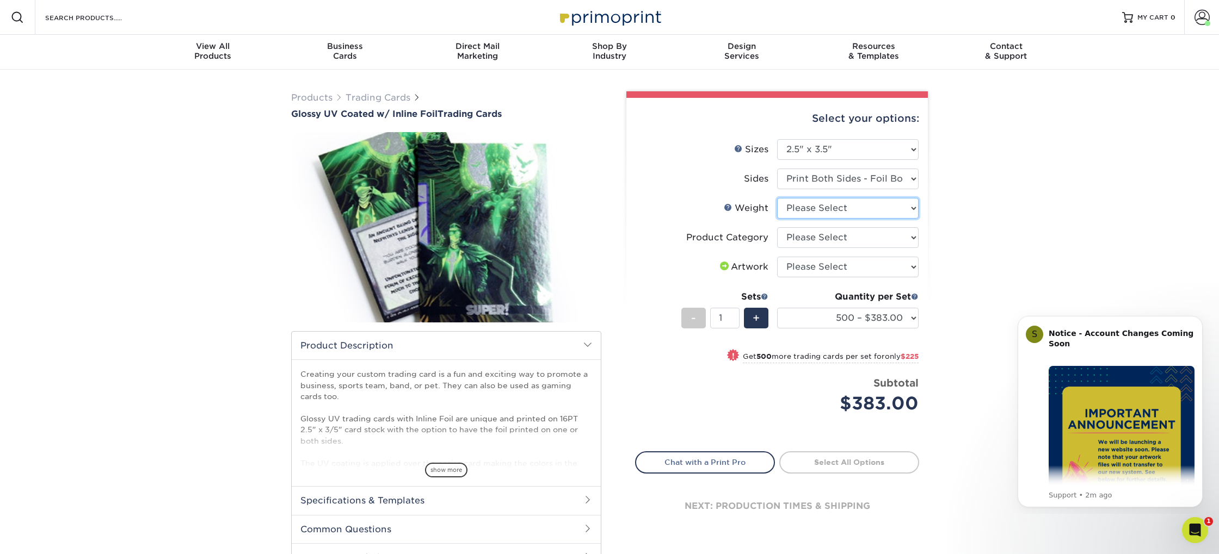
click at [875, 210] on select "Please Select 16PT" at bounding box center [847, 208] width 141 height 21
select select "16PT"
click at [777, 198] on select "Please Select 16PT" at bounding box center [847, 208] width 141 height 21
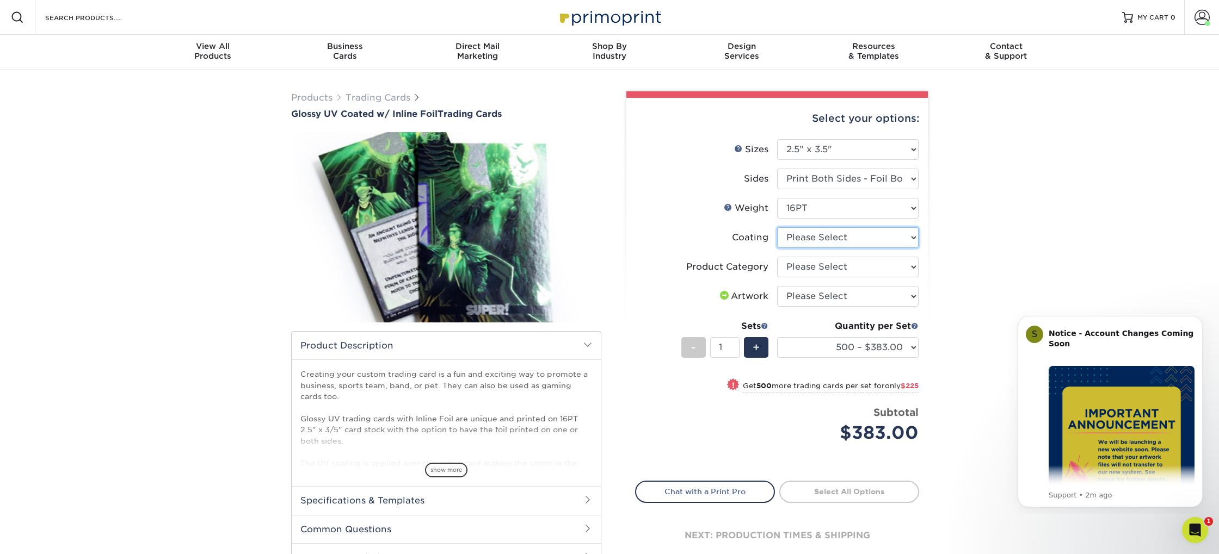
click at [869, 238] on select at bounding box center [847, 237] width 141 height 21
select select "ae367451-b2b8-45df-a344-0f05b6a12993"
click at [777, 227] on select at bounding box center [847, 237] width 141 height 21
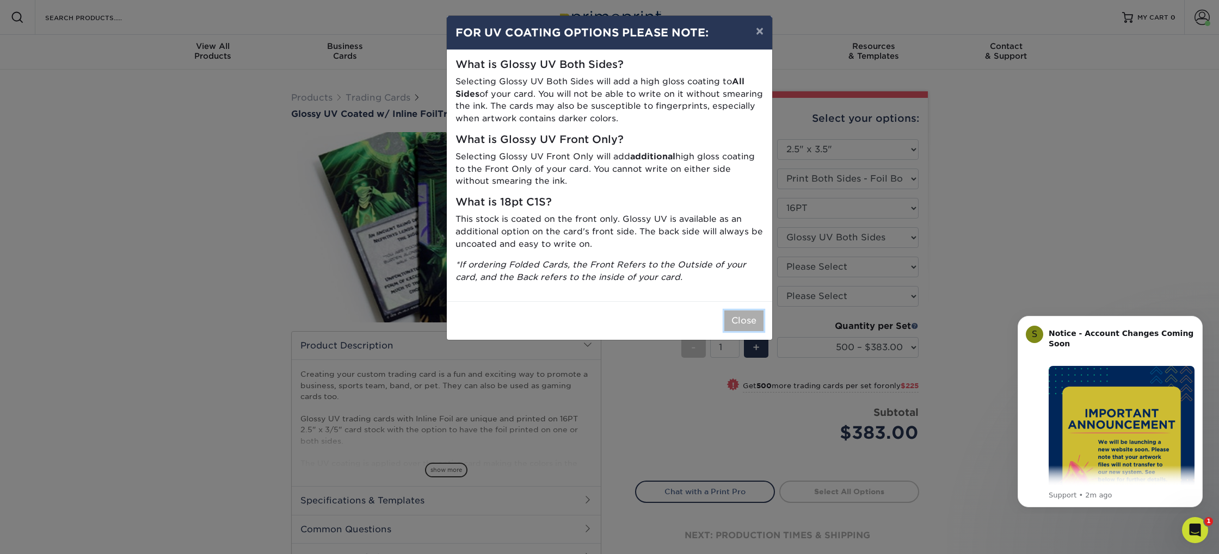
click at [743, 322] on button "Close" at bounding box center [743, 321] width 39 height 21
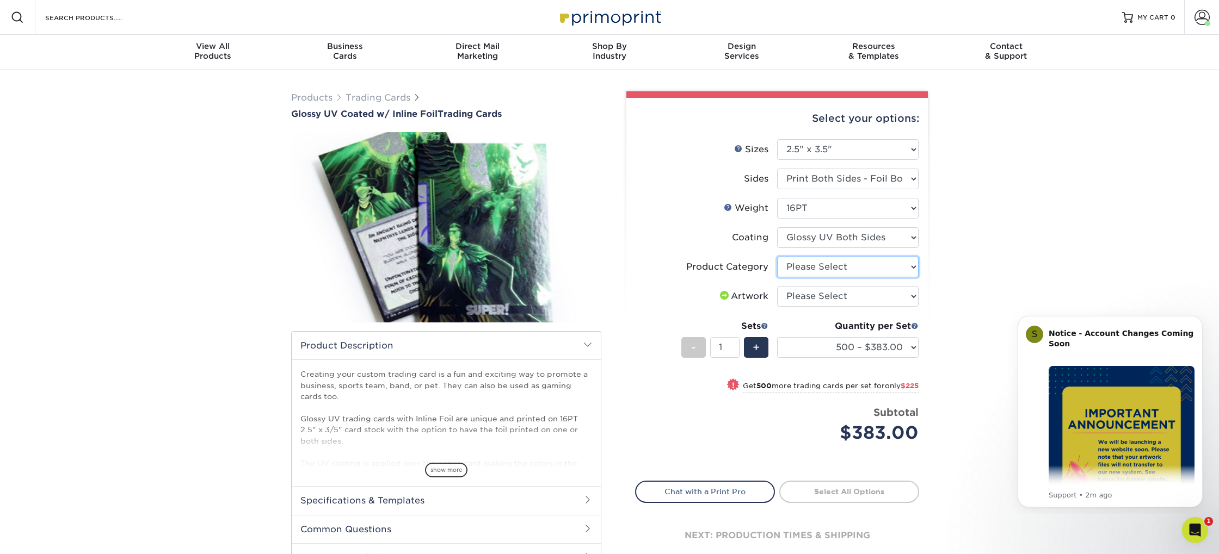
click at [881, 268] on select "Please Select Trading Cards" at bounding box center [847, 267] width 141 height 21
select select "c2f9bce9-36c2-409d-b101-c29d9d031e18"
click at [777, 257] on select "Please Select Trading Cards" at bounding box center [847, 267] width 141 height 21
click at [869, 301] on select "Please Select I will upload files I need a design - $100" at bounding box center [847, 296] width 141 height 21
select select "upload"
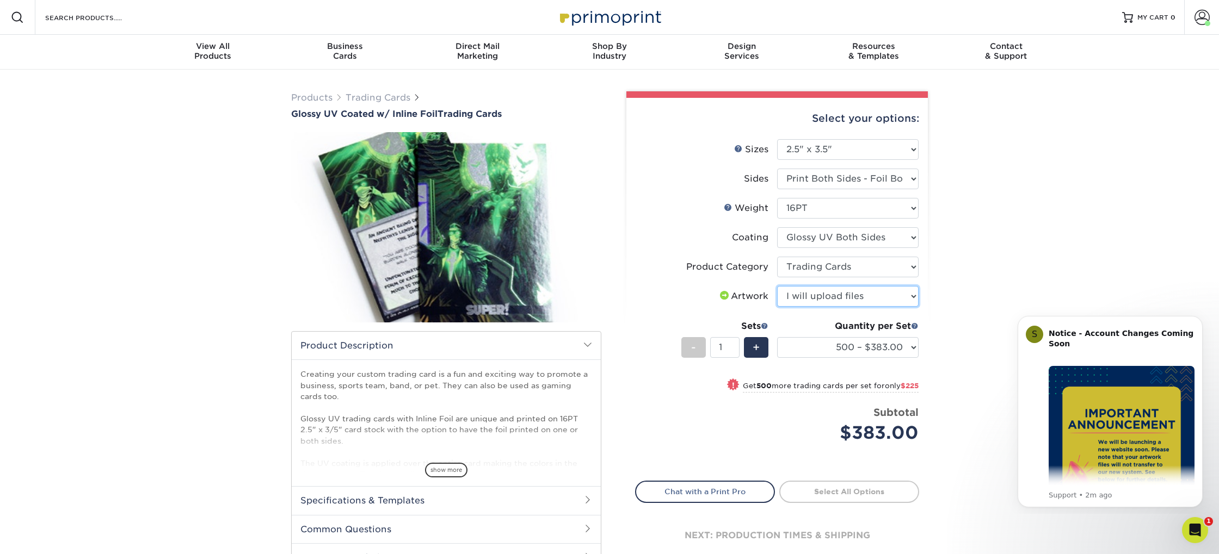
click at [777, 286] on select "Please Select I will upload files I need a design - $100" at bounding box center [847, 296] width 141 height 21
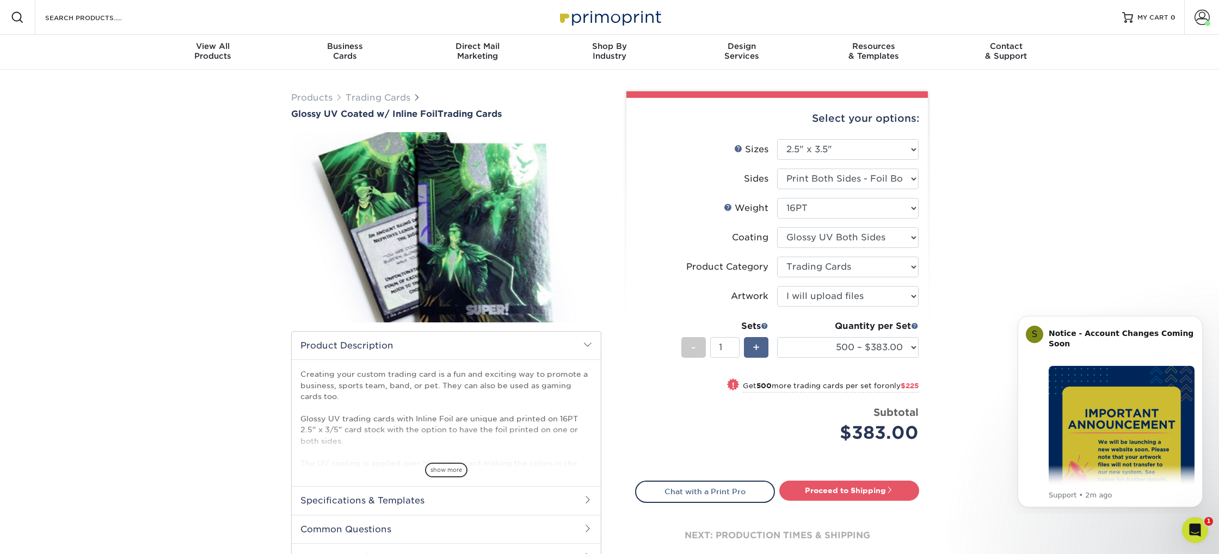
click at [748, 343] on div "+" at bounding box center [756, 347] width 24 height 21
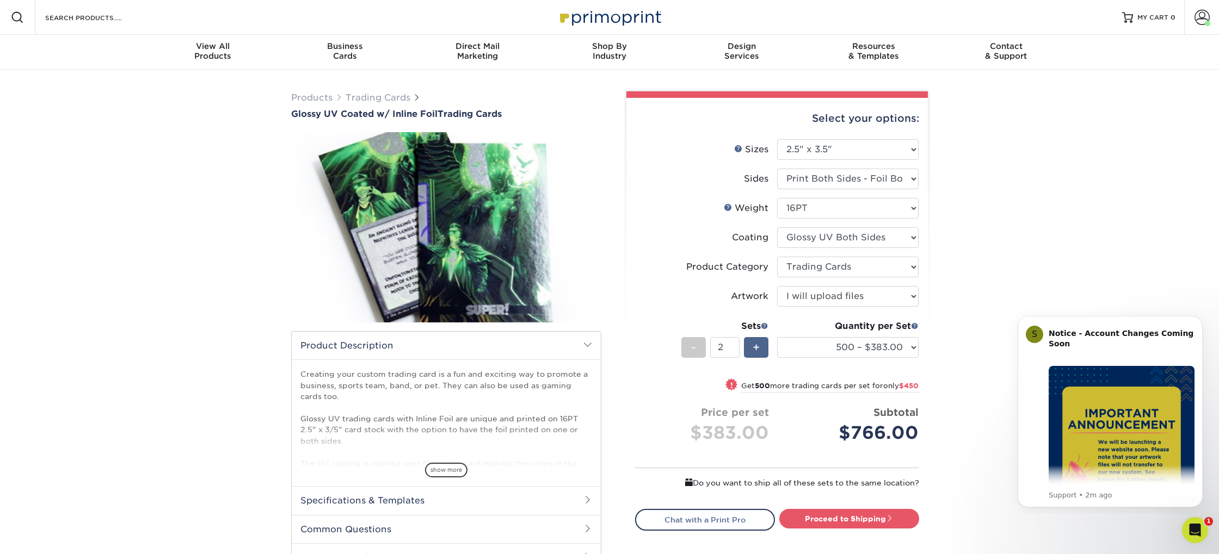
click at [749, 343] on div "+" at bounding box center [756, 347] width 24 height 21
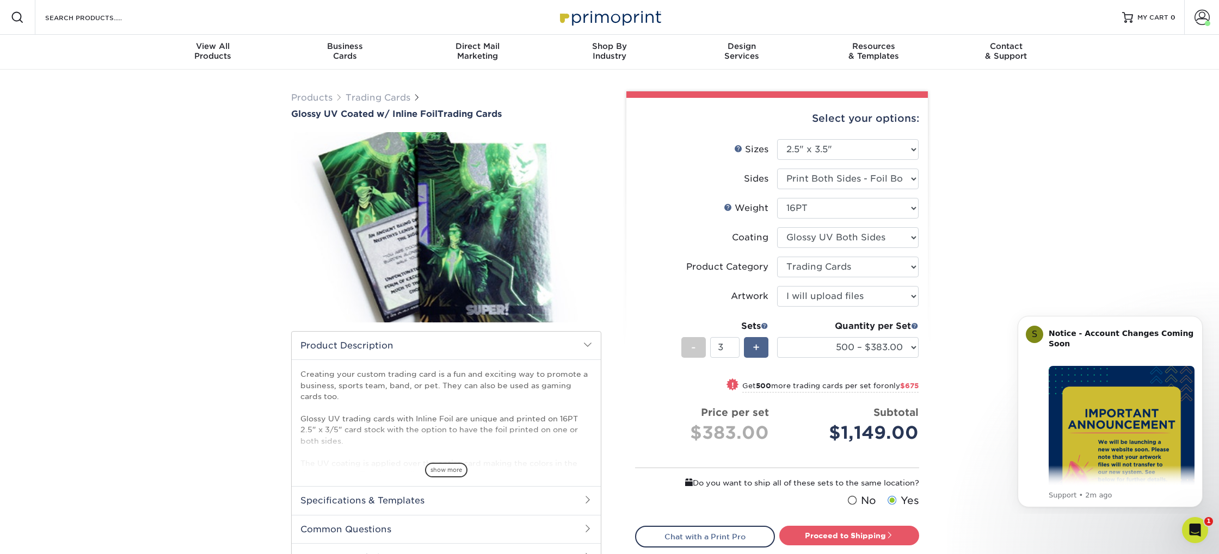
click at [749, 343] on div "+" at bounding box center [756, 347] width 24 height 21
type input "6"
click at [903, 175] on select "Please Select Print Both Sides - Foil Back Only Print Both Sides - Foil Both Si…" at bounding box center [847, 179] width 141 height 21
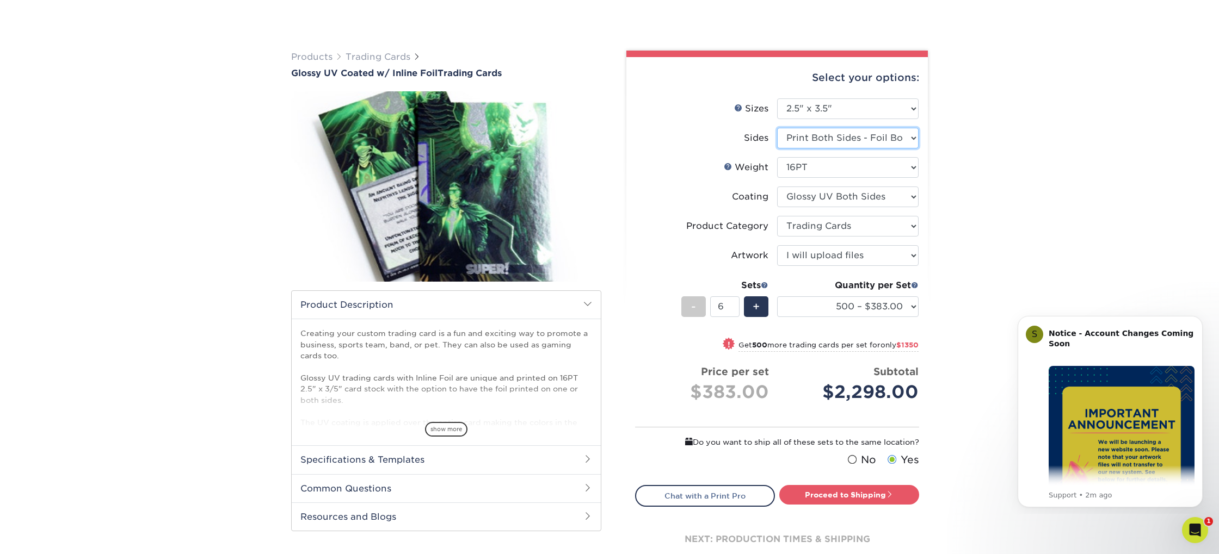
scroll to position [85, 0]
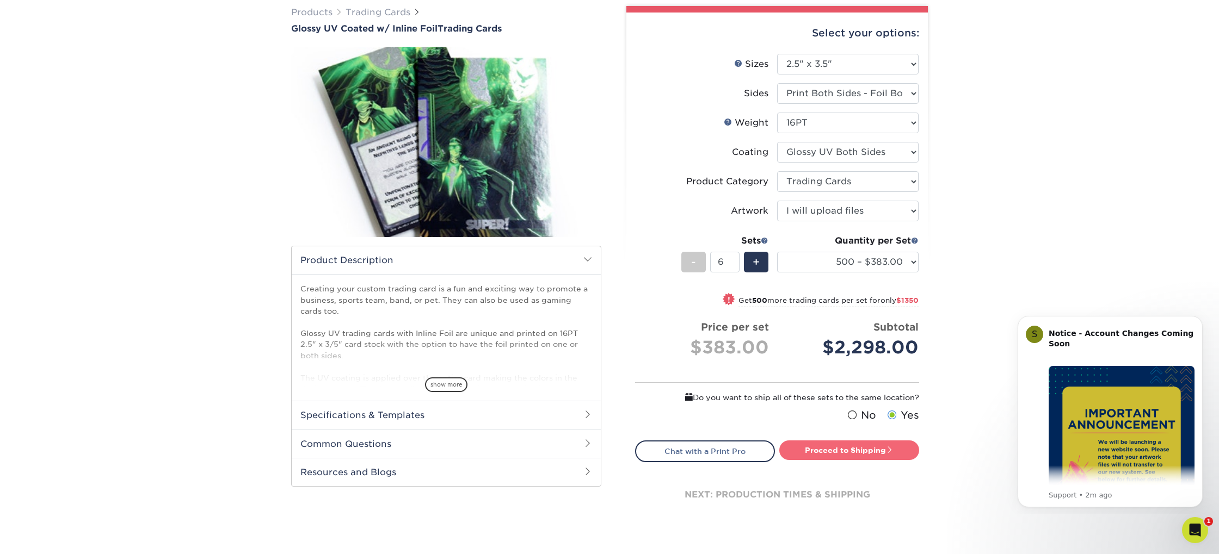
click at [881, 449] on link "Proceed to Shipping" at bounding box center [849, 451] width 140 height 20
type input "Set 1"
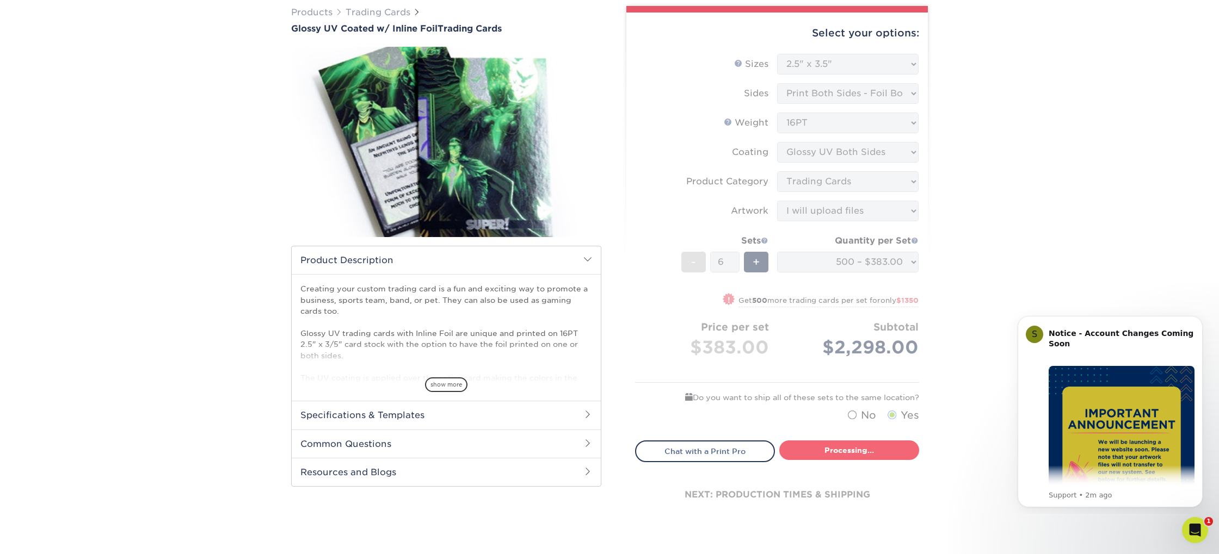
select select "d60bda35-5d76-4b15-8dd6-6ab2c60dc16f"
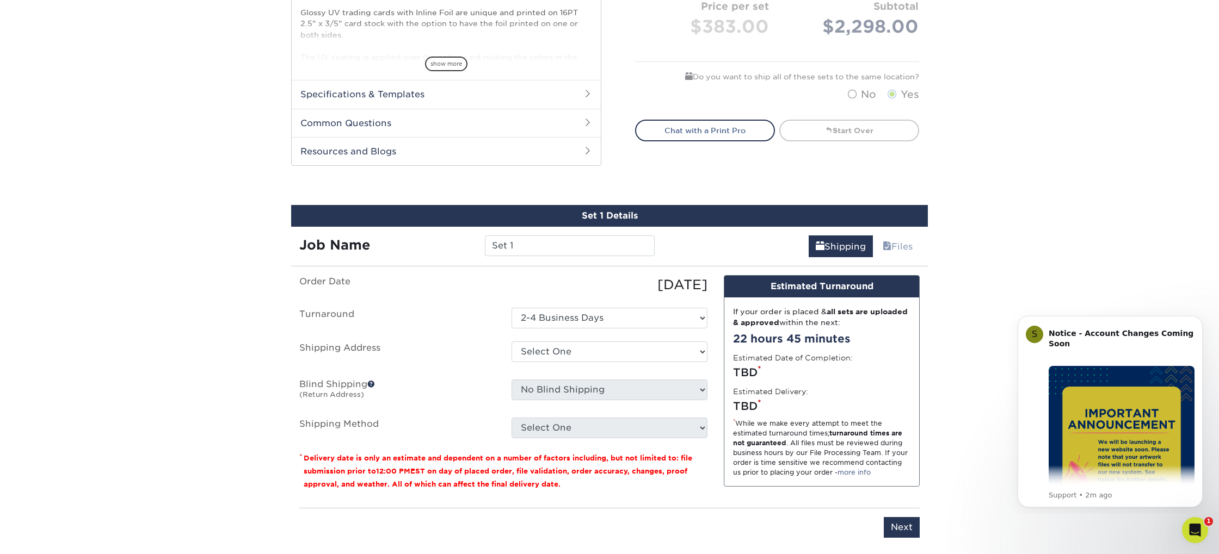
scroll to position [555, 0]
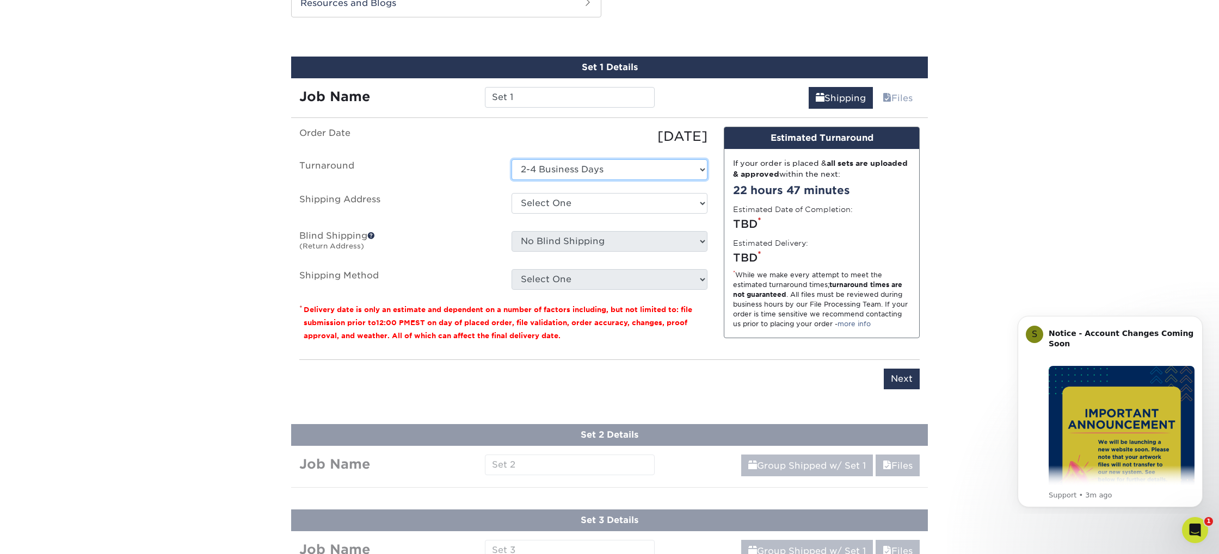
click at [579, 174] on select "Select One 2-4 Business Days" at bounding box center [609, 169] width 196 height 21
click at [511, 159] on select "Select One 2-4 Business Days" at bounding box center [609, 169] width 196 height 21
click at [579, 202] on select "Select One Central Carolina Technical College + Add New Address" at bounding box center [609, 203] width 196 height 21
select select "285811"
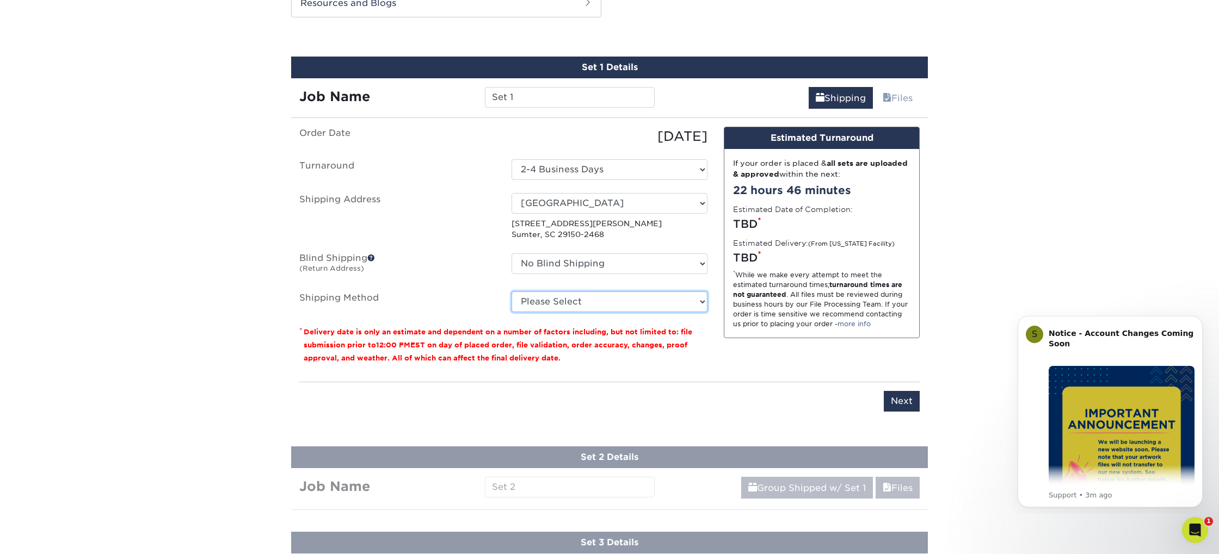
click at [587, 303] on select "Please Select Ground Shipping (+$18.86) 3 Day Shipping Service (+$35.07) 2 Day …" at bounding box center [609, 302] width 196 height 21
select select "01"
click at [511, 292] on select "Please Select Ground Shipping (+$18.86) 3 Day Shipping Service (+$35.07) 2 Day …" at bounding box center [609, 302] width 196 height 21
click at [602, 365] on div "Order Date 09/09/2025 Turnaround Select One 2-4 Business Days Shipping Address …" at bounding box center [503, 250] width 424 height 246
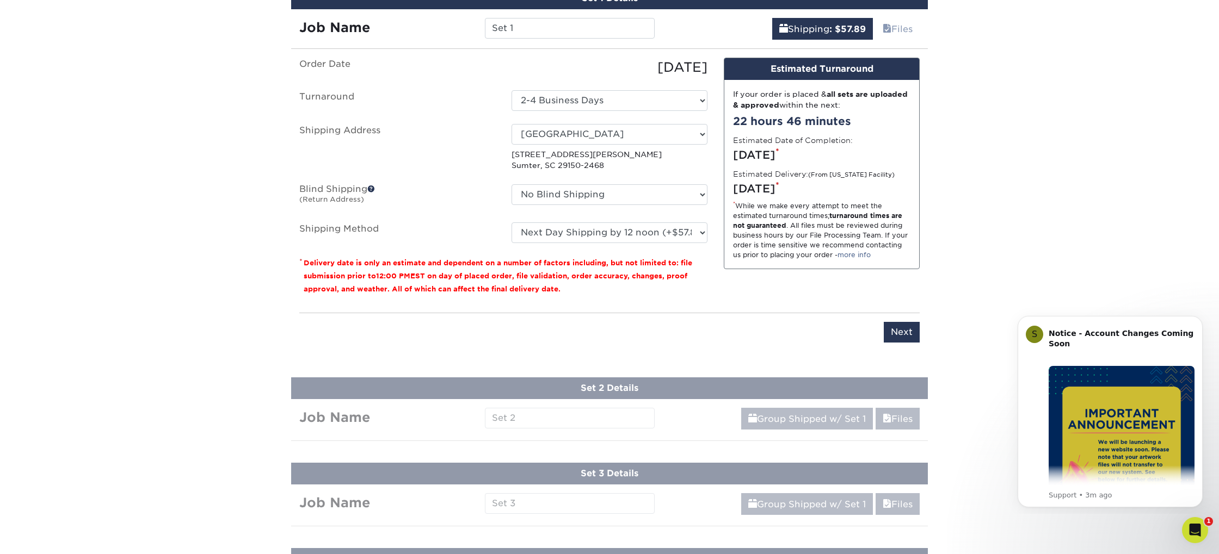
scroll to position [630, 0]
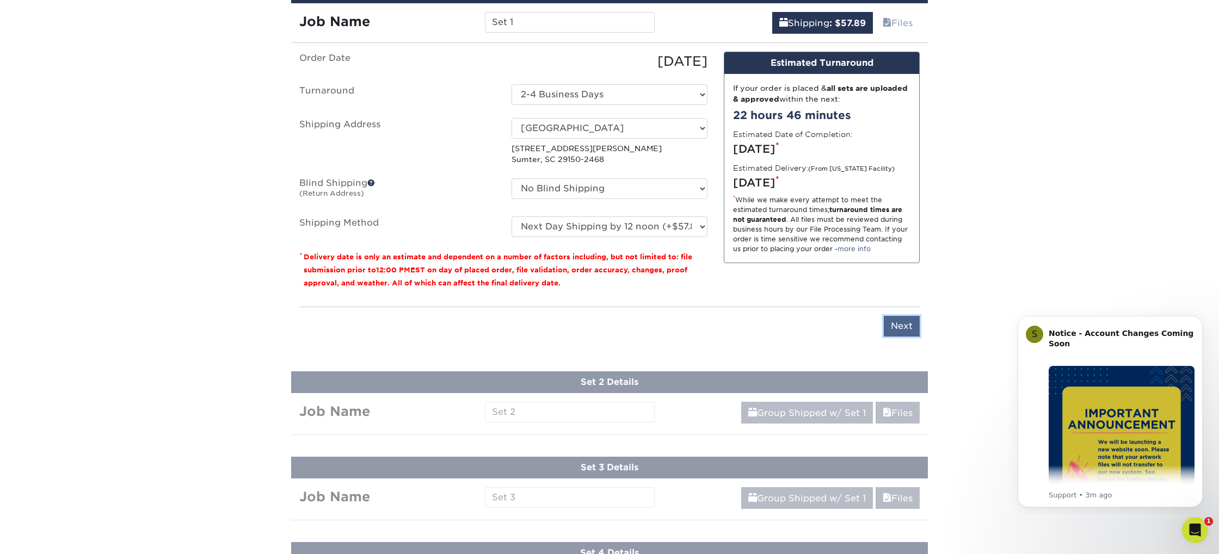
click at [902, 328] on input "Next" at bounding box center [902, 326] width 36 height 21
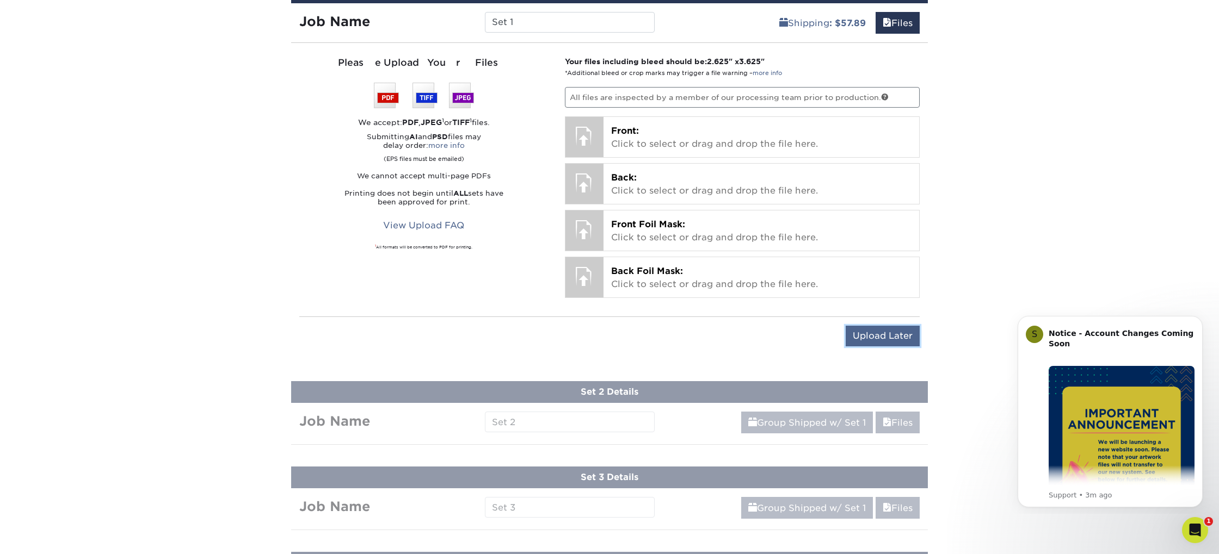
click at [883, 334] on input "Upload Later" at bounding box center [883, 336] width 74 height 21
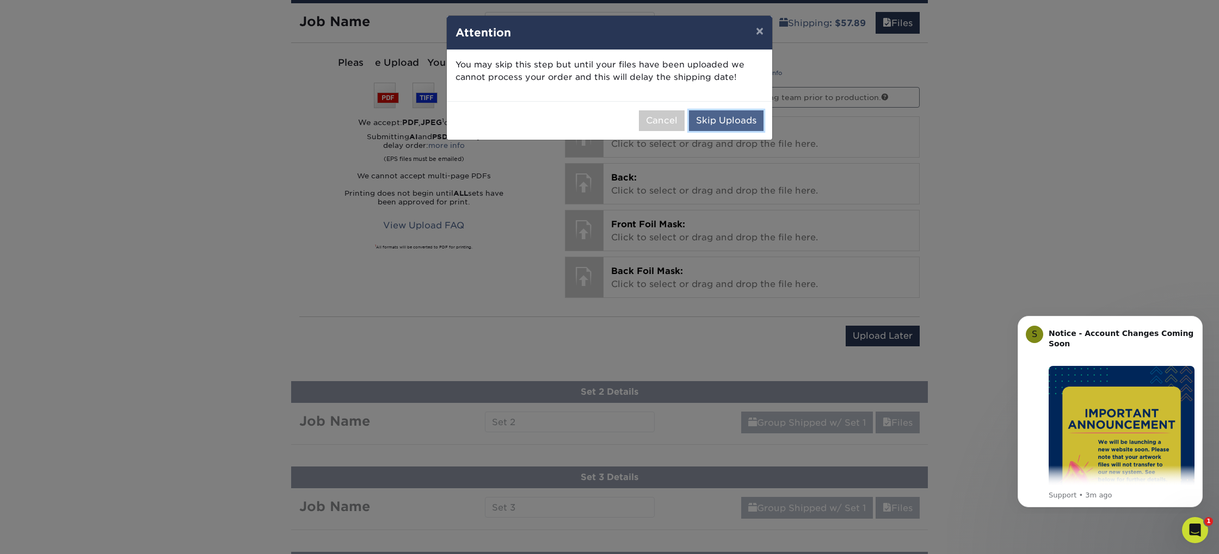
click at [721, 122] on button "Skip Uploads" at bounding box center [726, 120] width 75 height 21
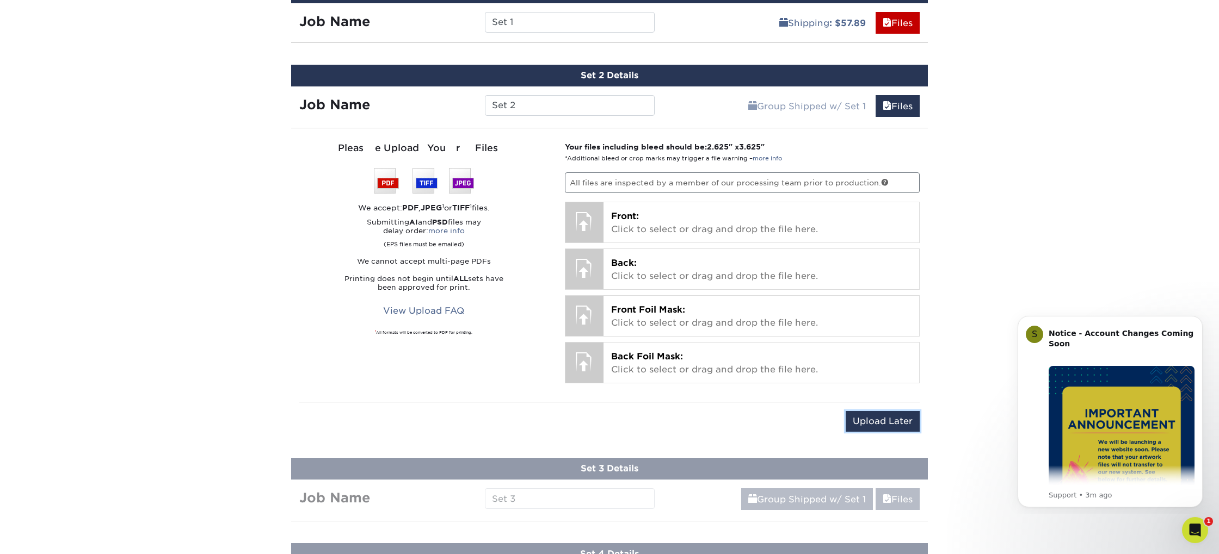
click at [900, 422] on input "Upload Later" at bounding box center [883, 421] width 74 height 21
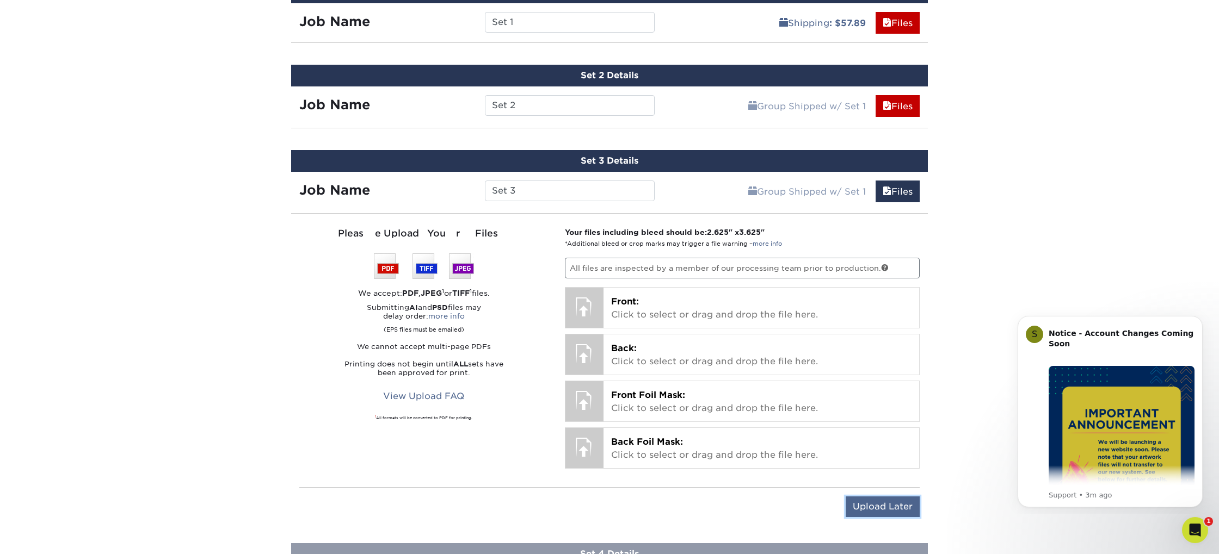
click at [881, 510] on input "Upload Later" at bounding box center [883, 507] width 74 height 21
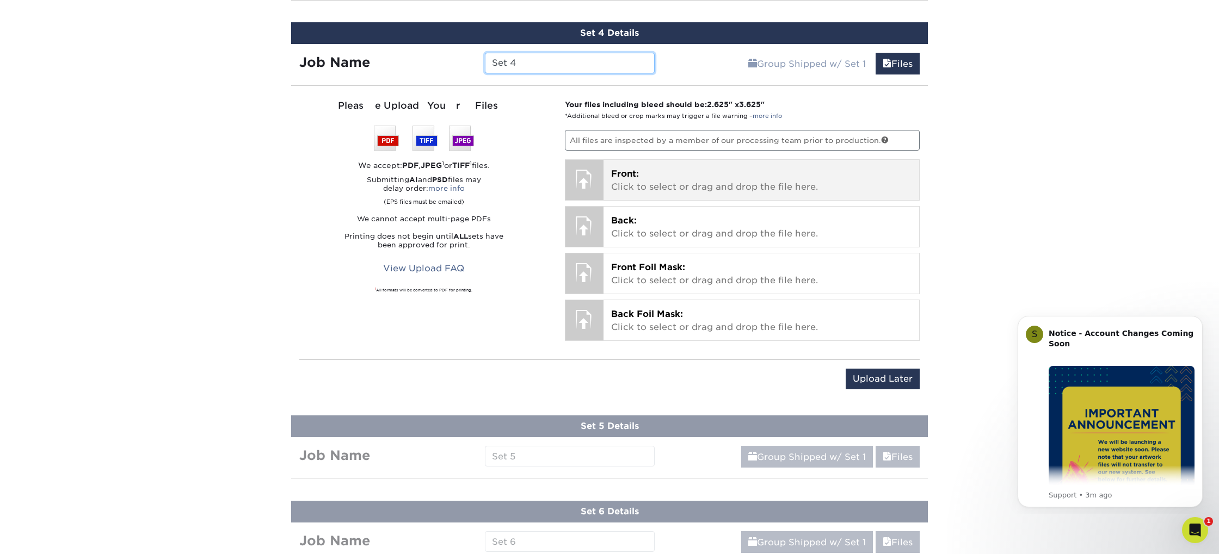
scroll to position [975, 0]
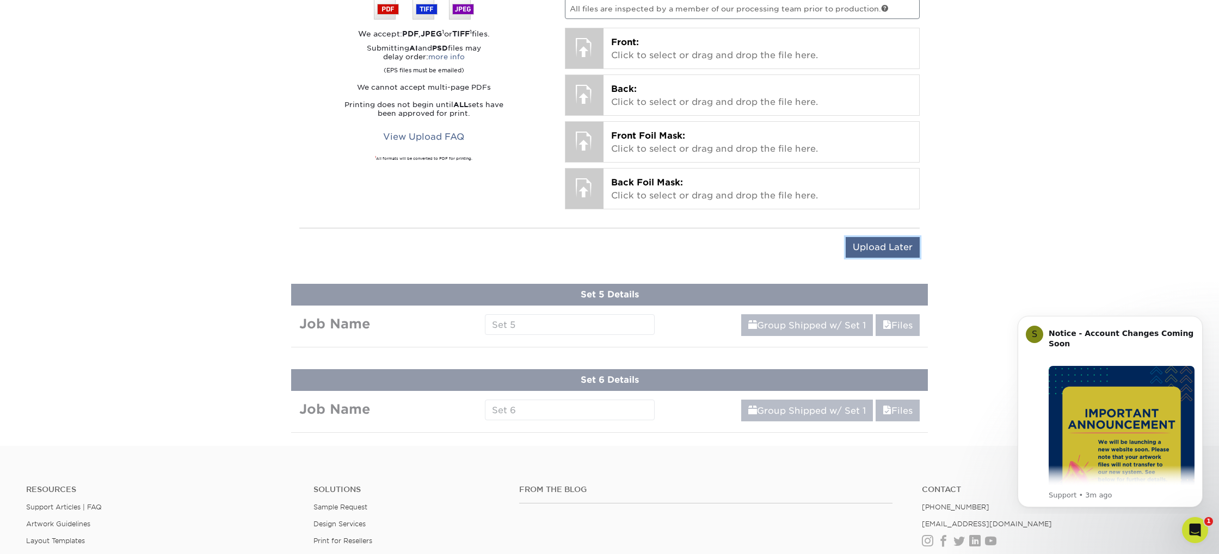
click at [883, 250] on input "Upload Later" at bounding box center [883, 247] width 74 height 21
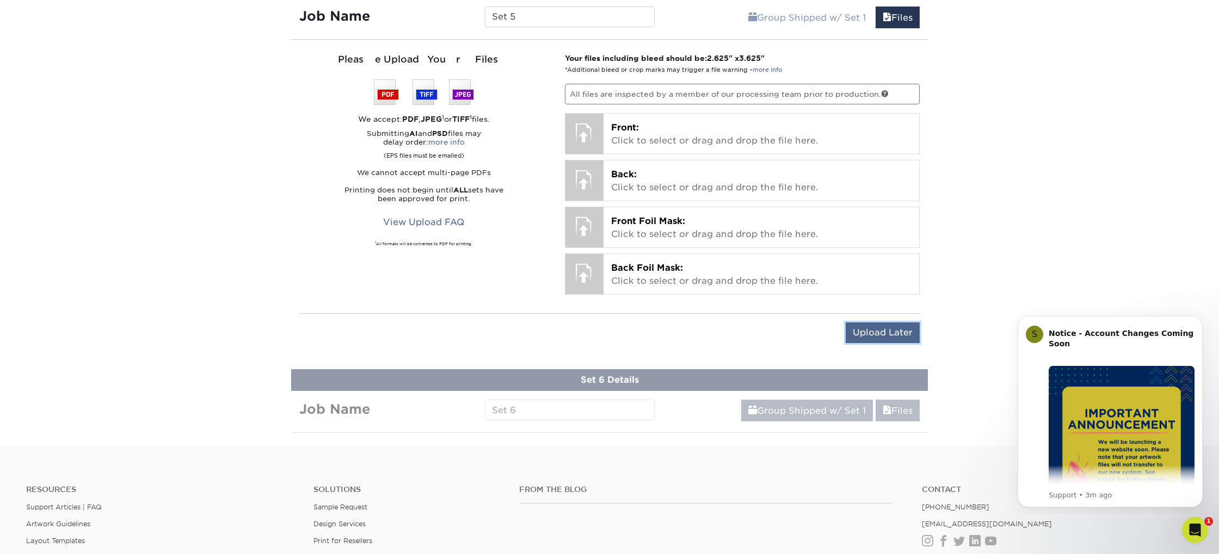
click at [881, 330] on input "Upload Later" at bounding box center [883, 333] width 74 height 21
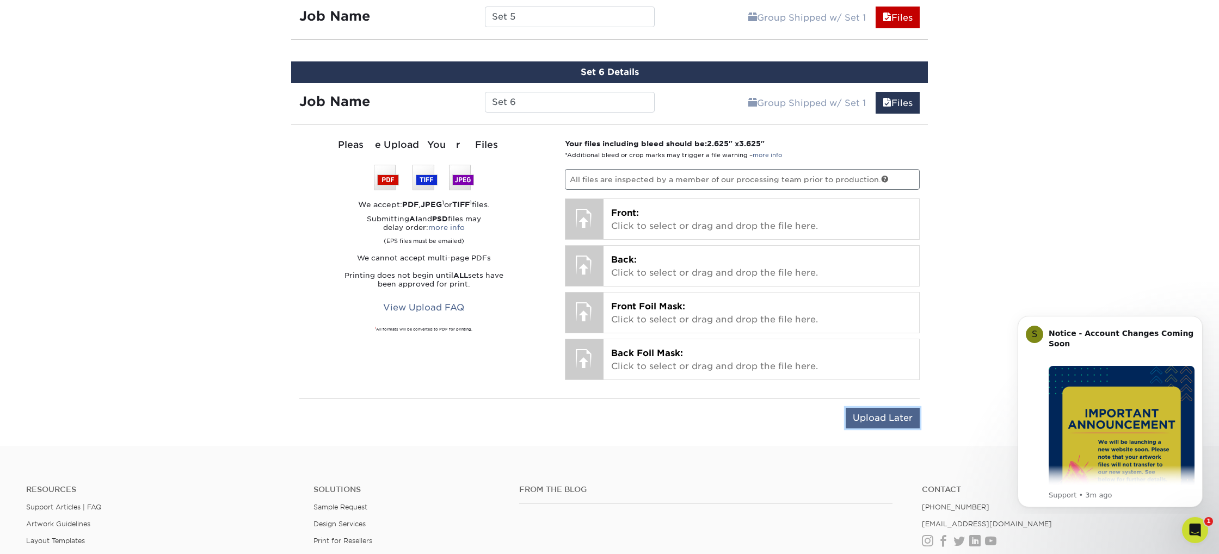
click at [869, 415] on input "Upload Later" at bounding box center [883, 418] width 74 height 21
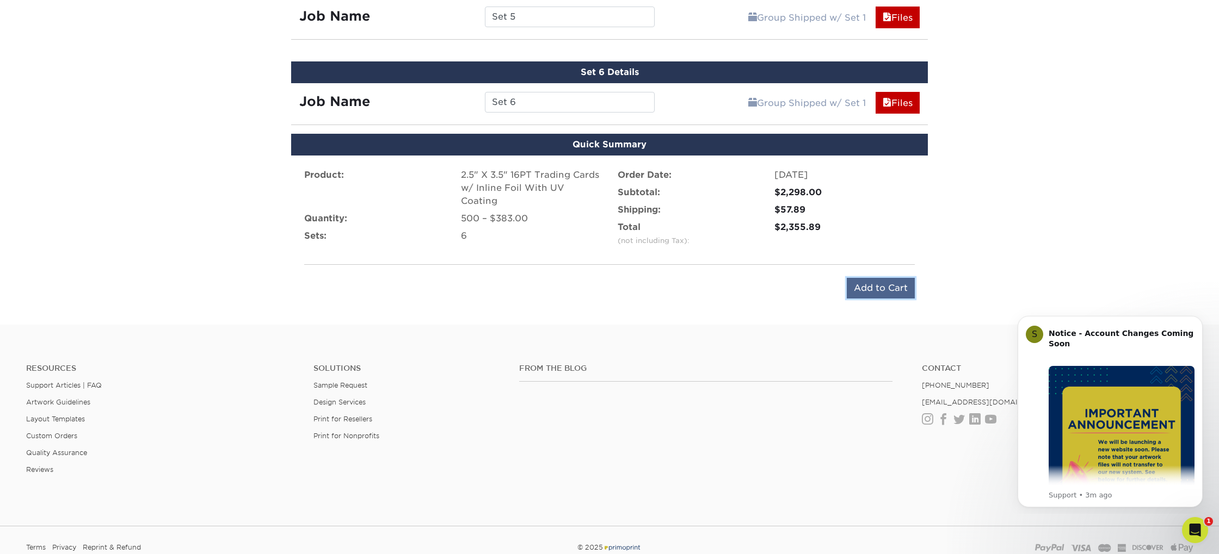
click at [874, 286] on input "Add to Cart" at bounding box center [881, 288] width 68 height 21
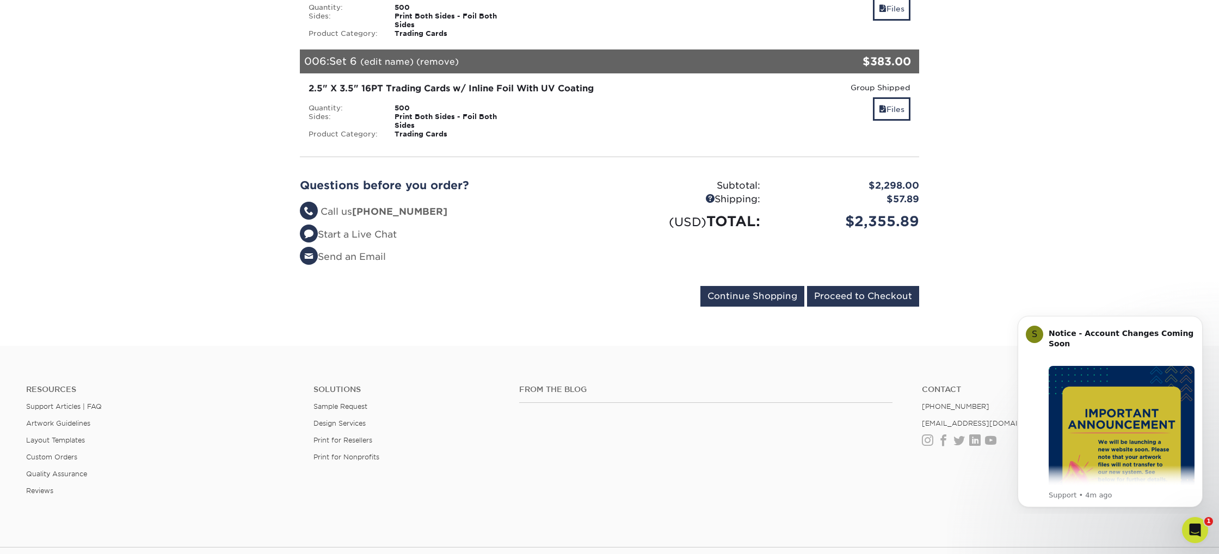
scroll to position [775, 0]
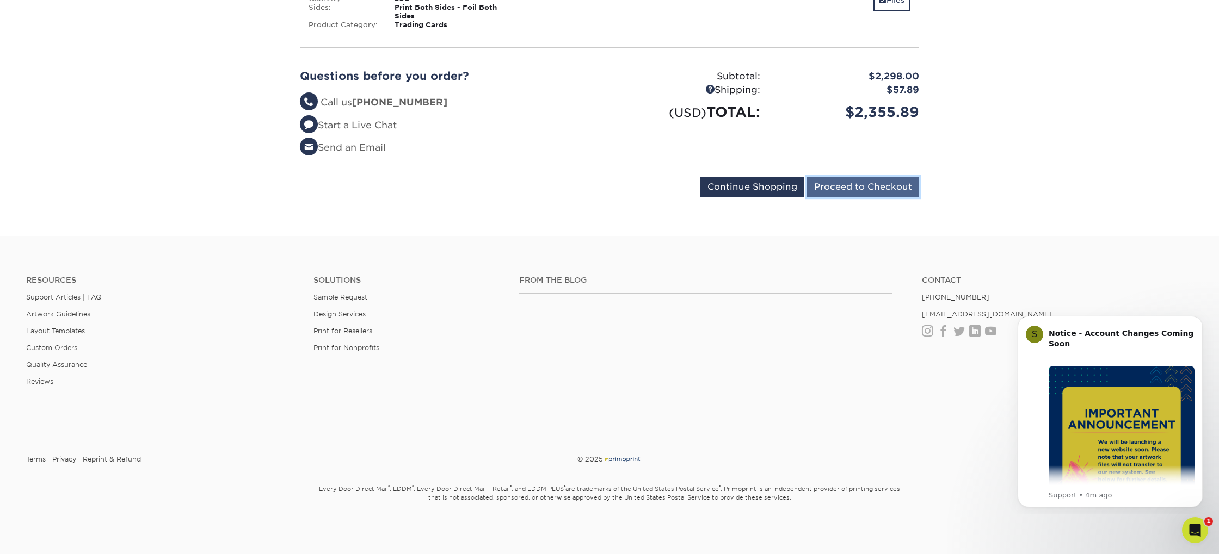
click at [872, 190] on input "Proceed to Checkout" at bounding box center [863, 187] width 112 height 21
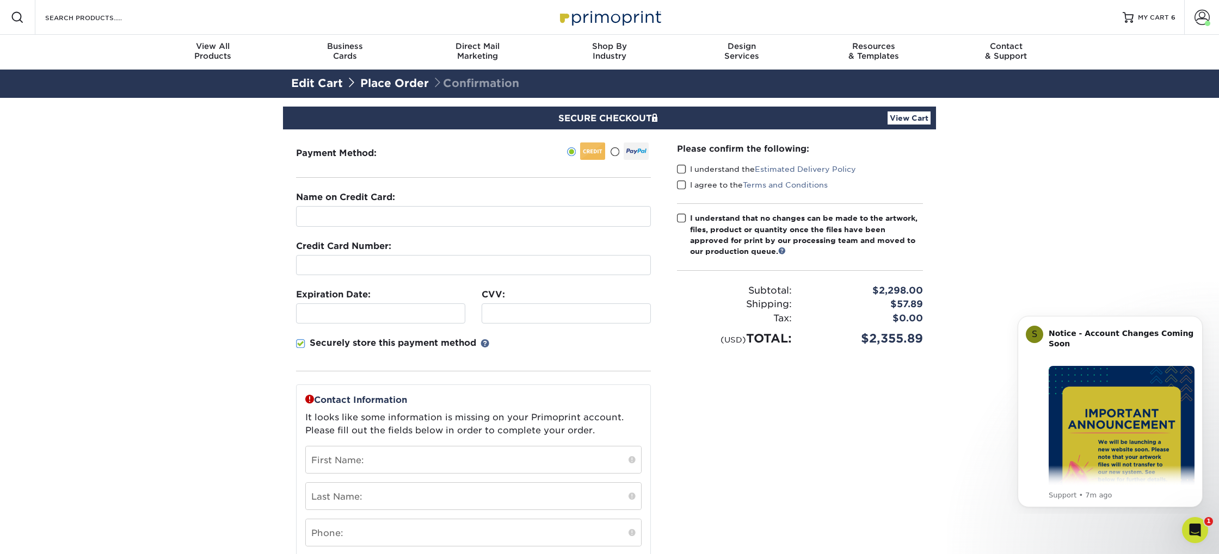
click at [914, 122] on link "View Cart" at bounding box center [908, 118] width 43 height 13
